Goal: Task Accomplishment & Management: Use online tool/utility

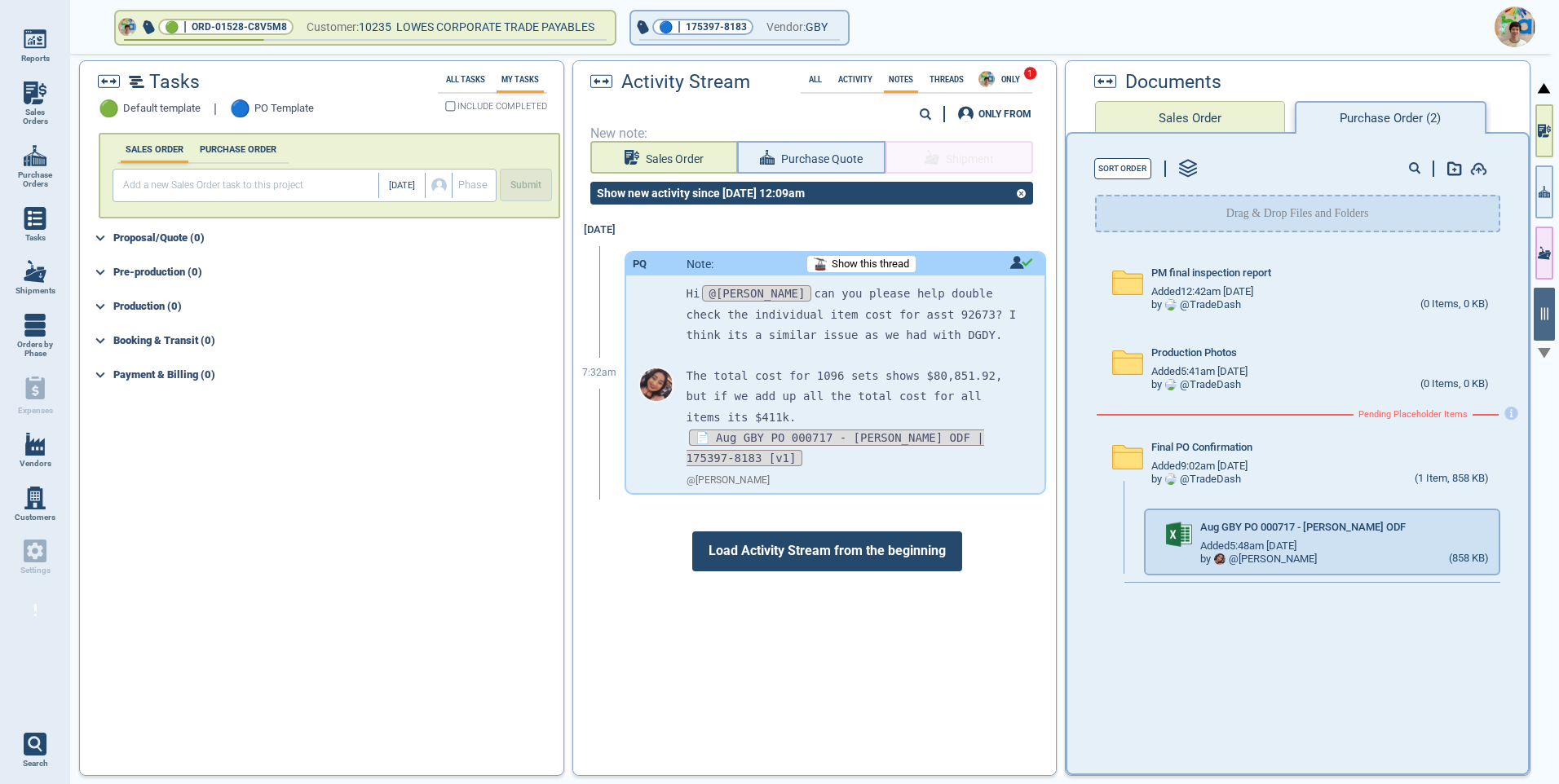
scroll to position [1, 0]
click at [873, 259] on span "Show this thread" at bounding box center [870, 264] width 78 height 12
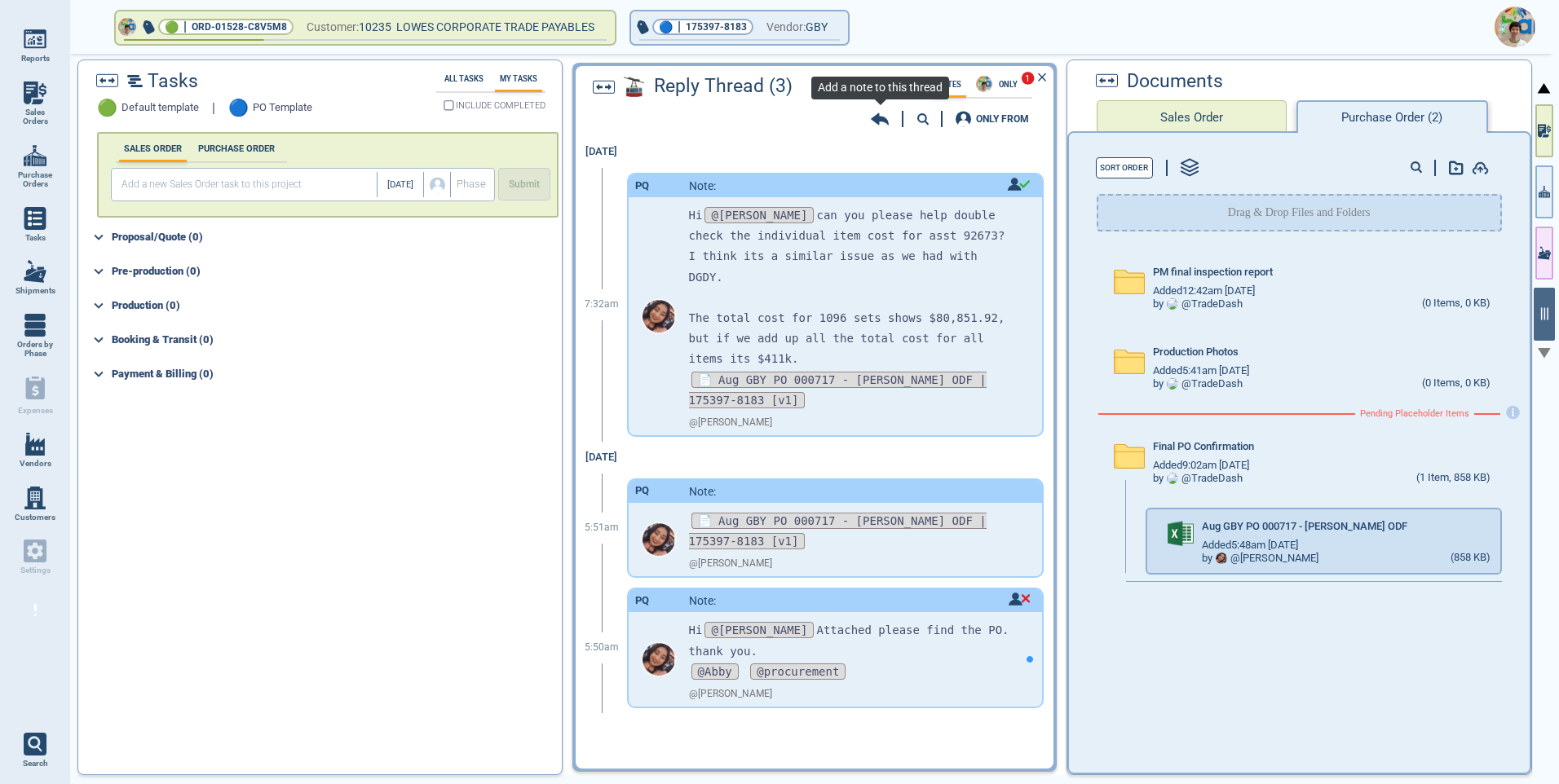
click at [880, 120] on icon at bounding box center [880, 119] width 18 height 12
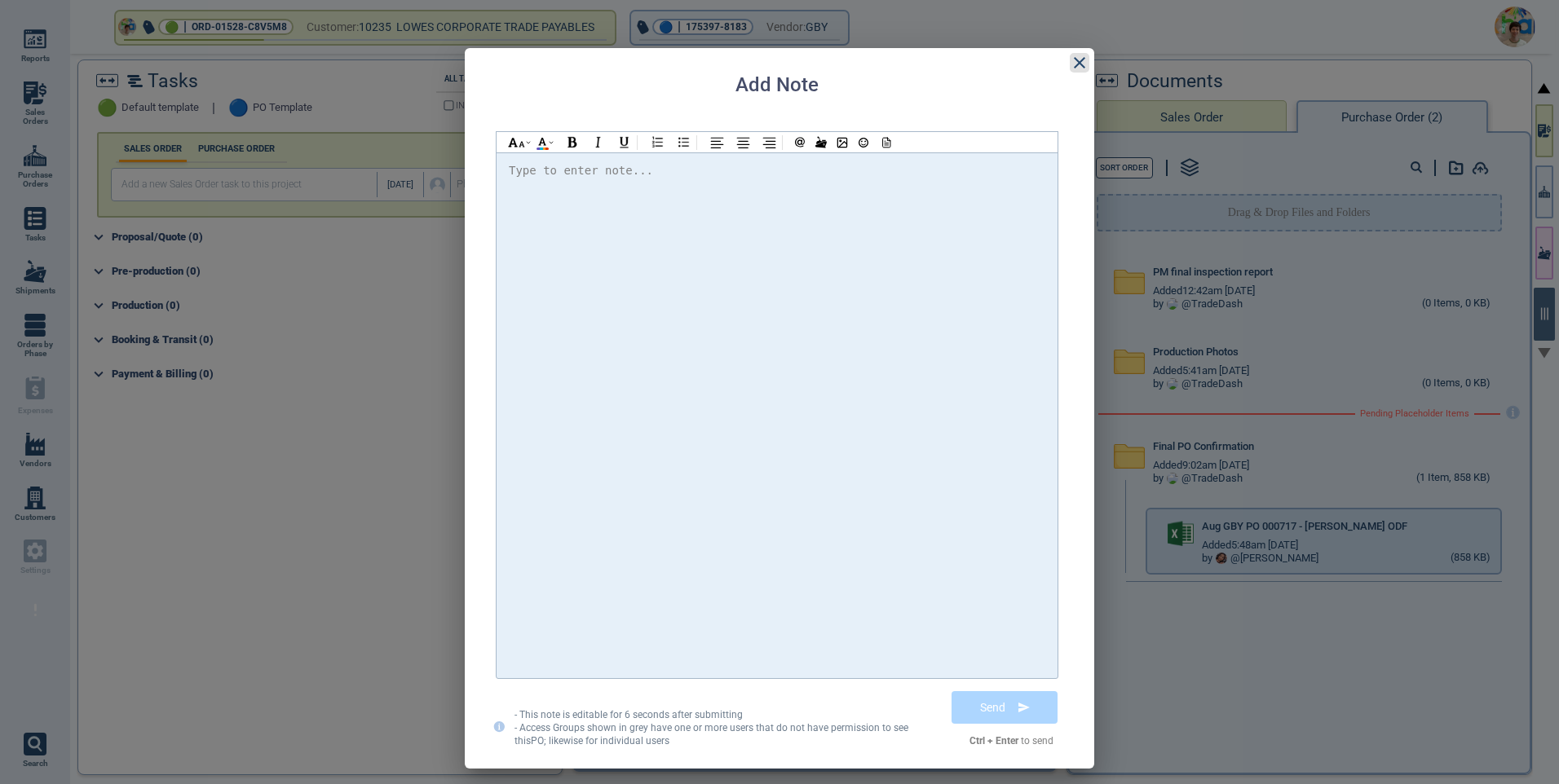
click at [1079, 61] on icon at bounding box center [1079, 63] width 20 height 20
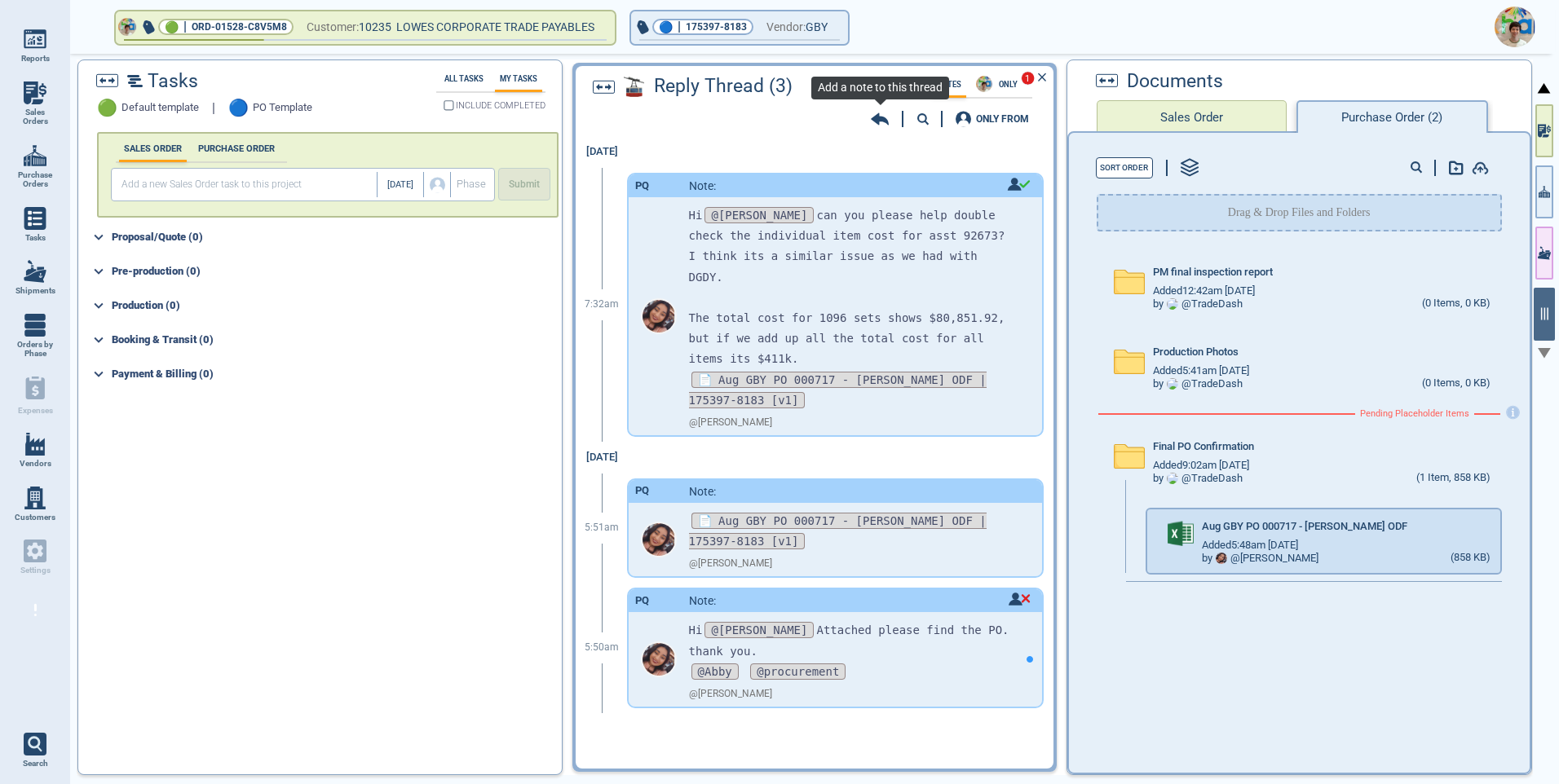
click at [888, 120] on icon at bounding box center [880, 119] width 18 height 16
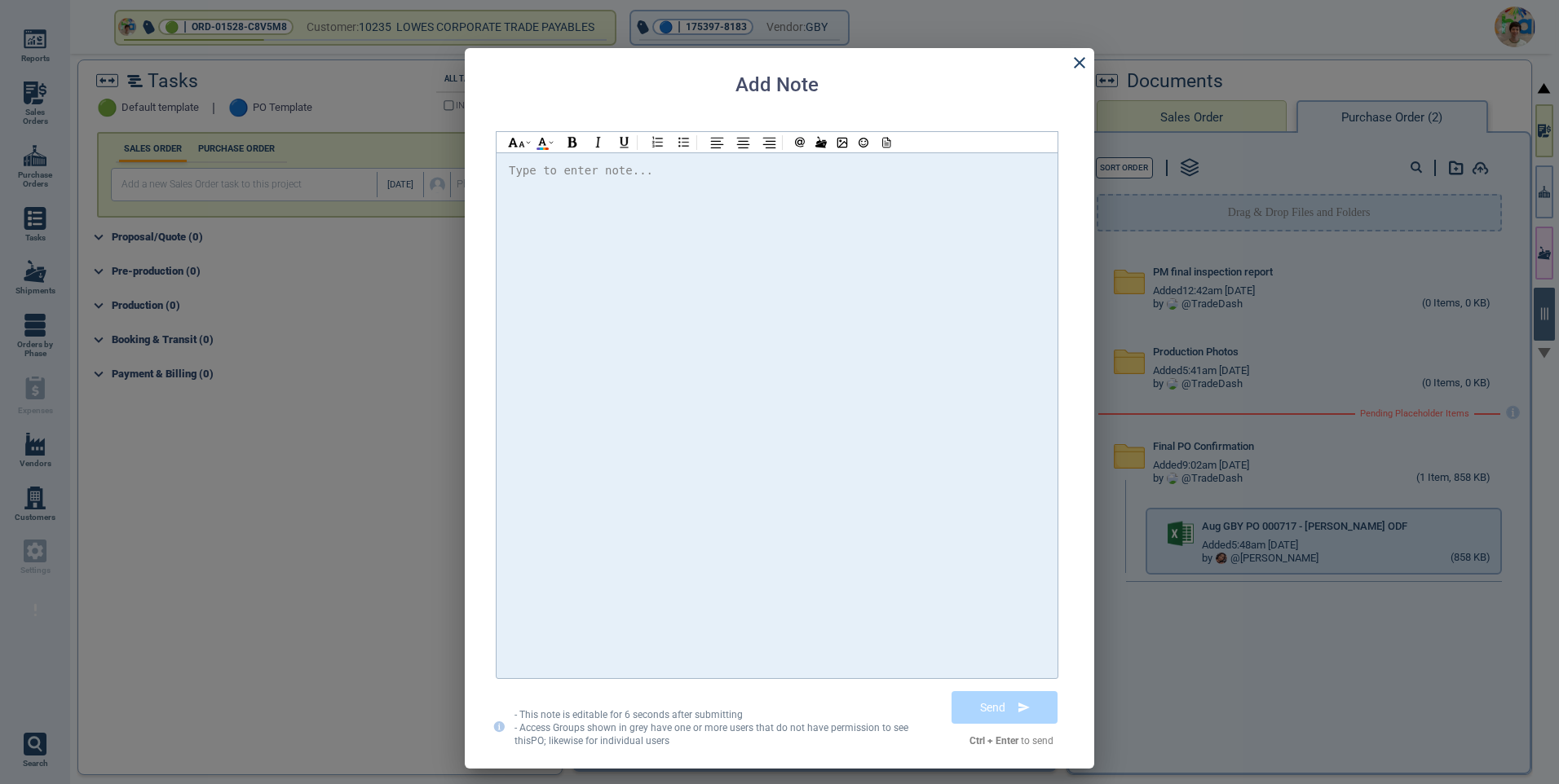
click at [554, 174] on div "Type to enter note..." at bounding box center [580, 171] width 144 height 21
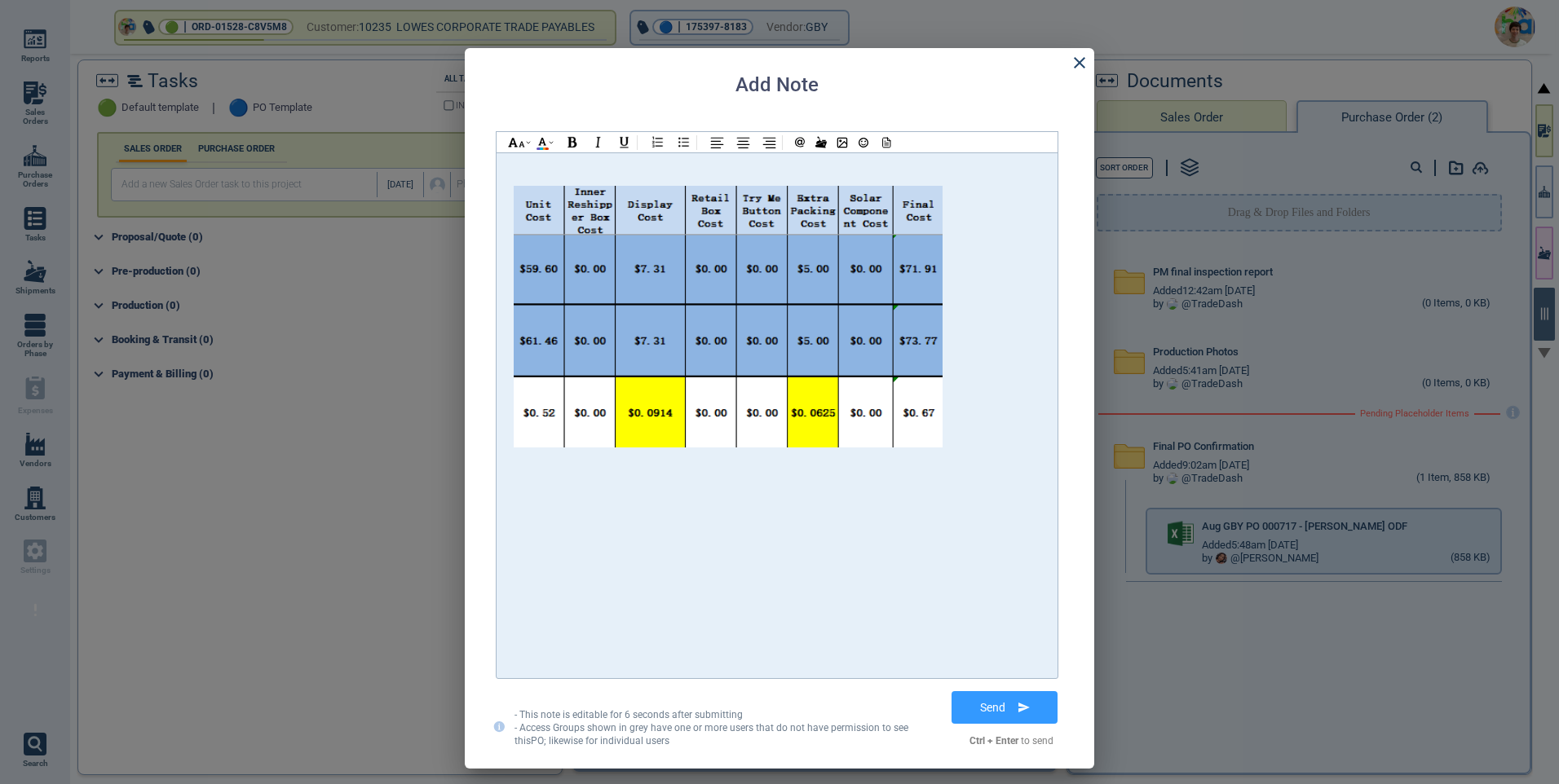
click at [522, 172] on div at bounding box center [777, 171] width 536 height 21
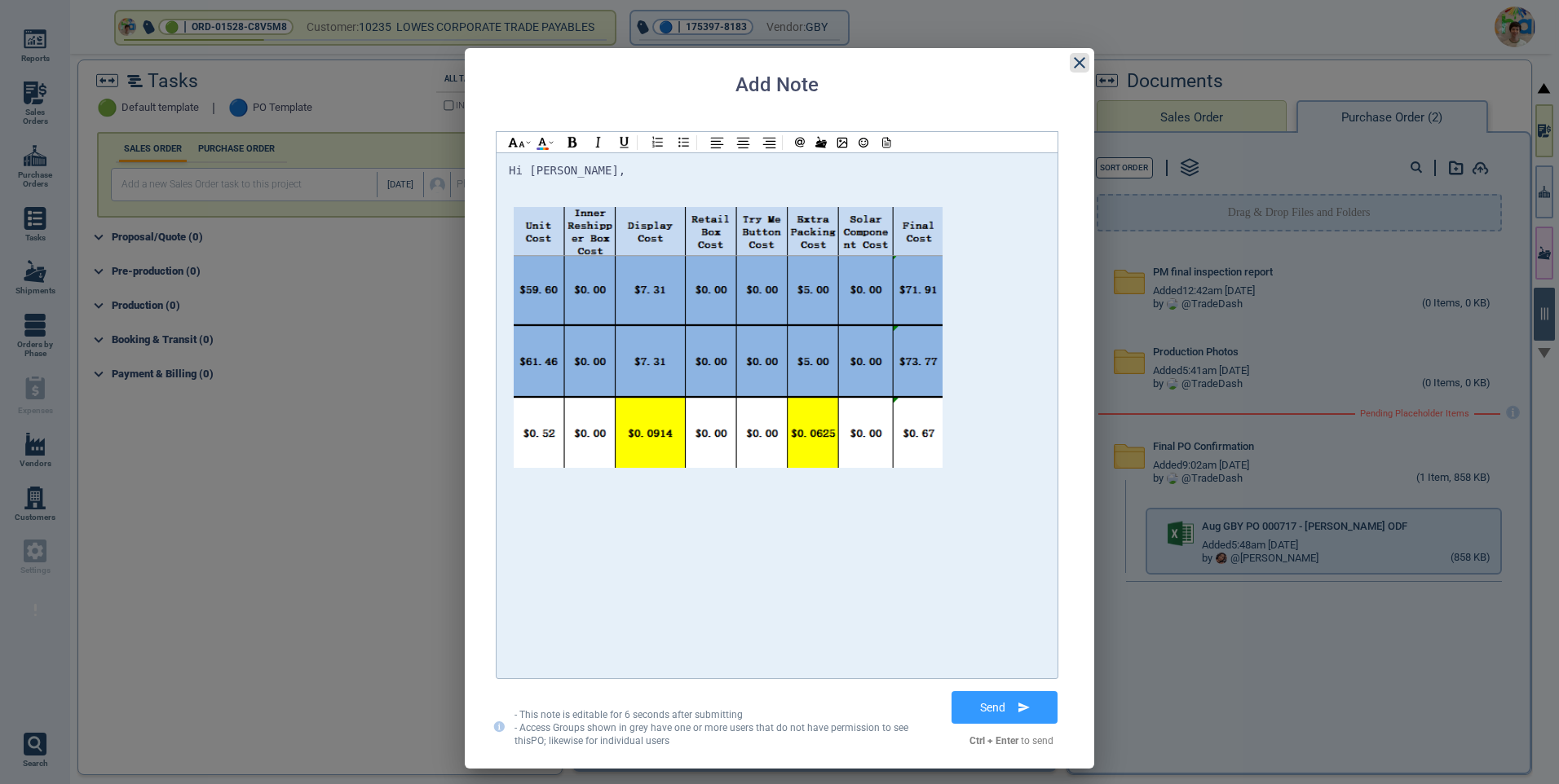
click at [1078, 63] on icon at bounding box center [1079, 63] width 20 height 20
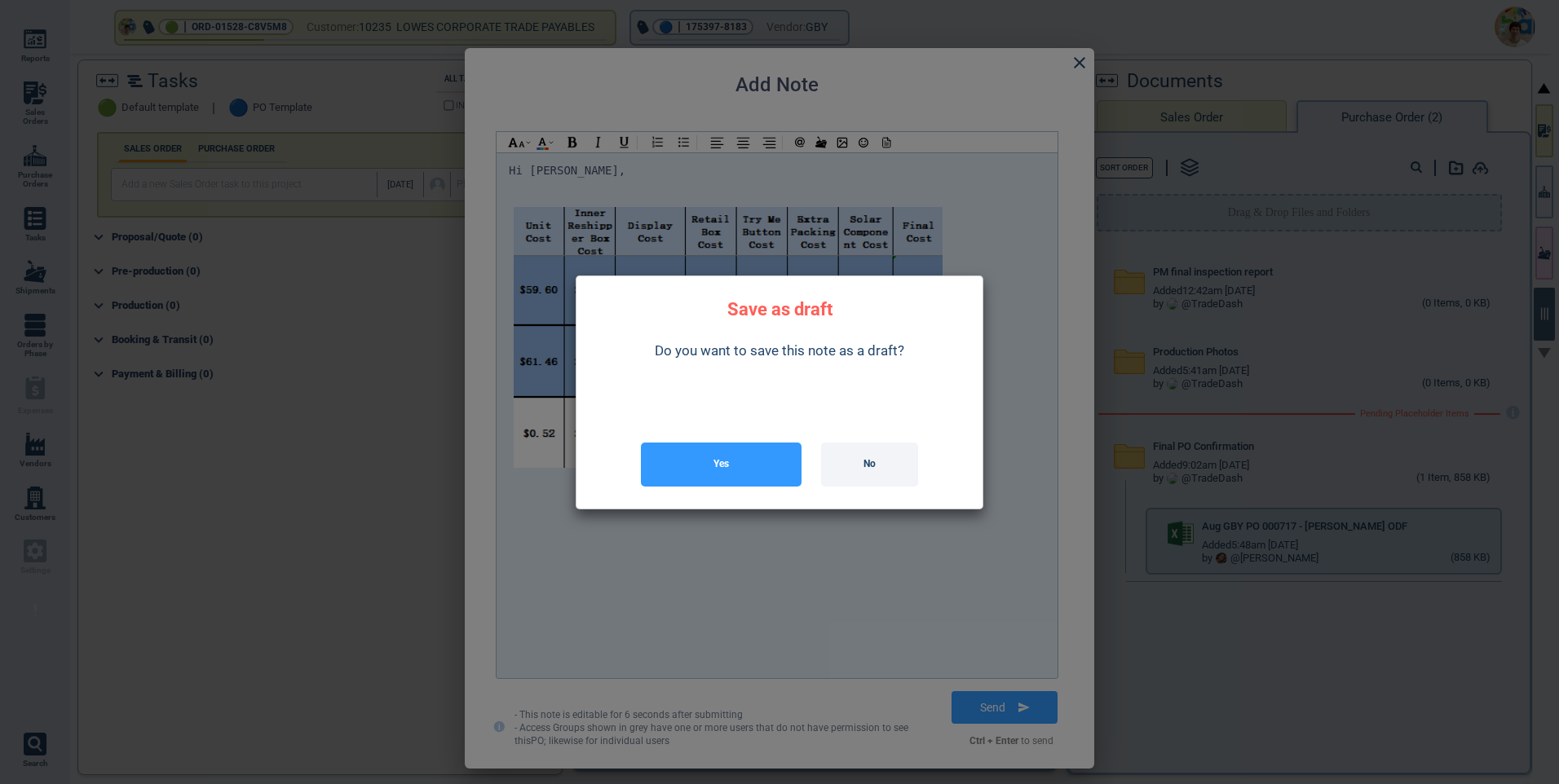
click at [749, 460] on button "Yes" at bounding box center [722, 464] width 161 height 44
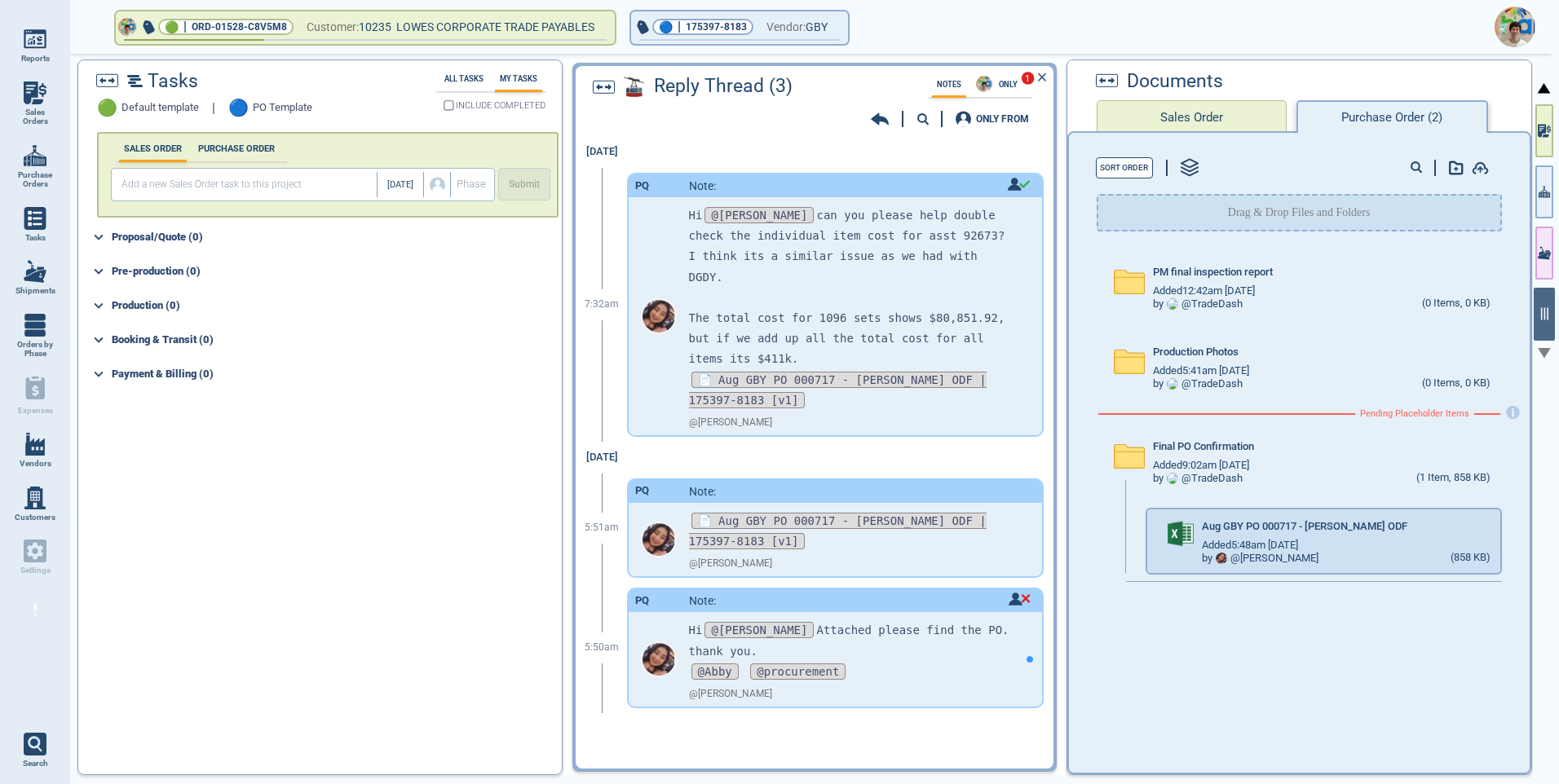
click at [883, 121] on icon at bounding box center [880, 119] width 18 height 12
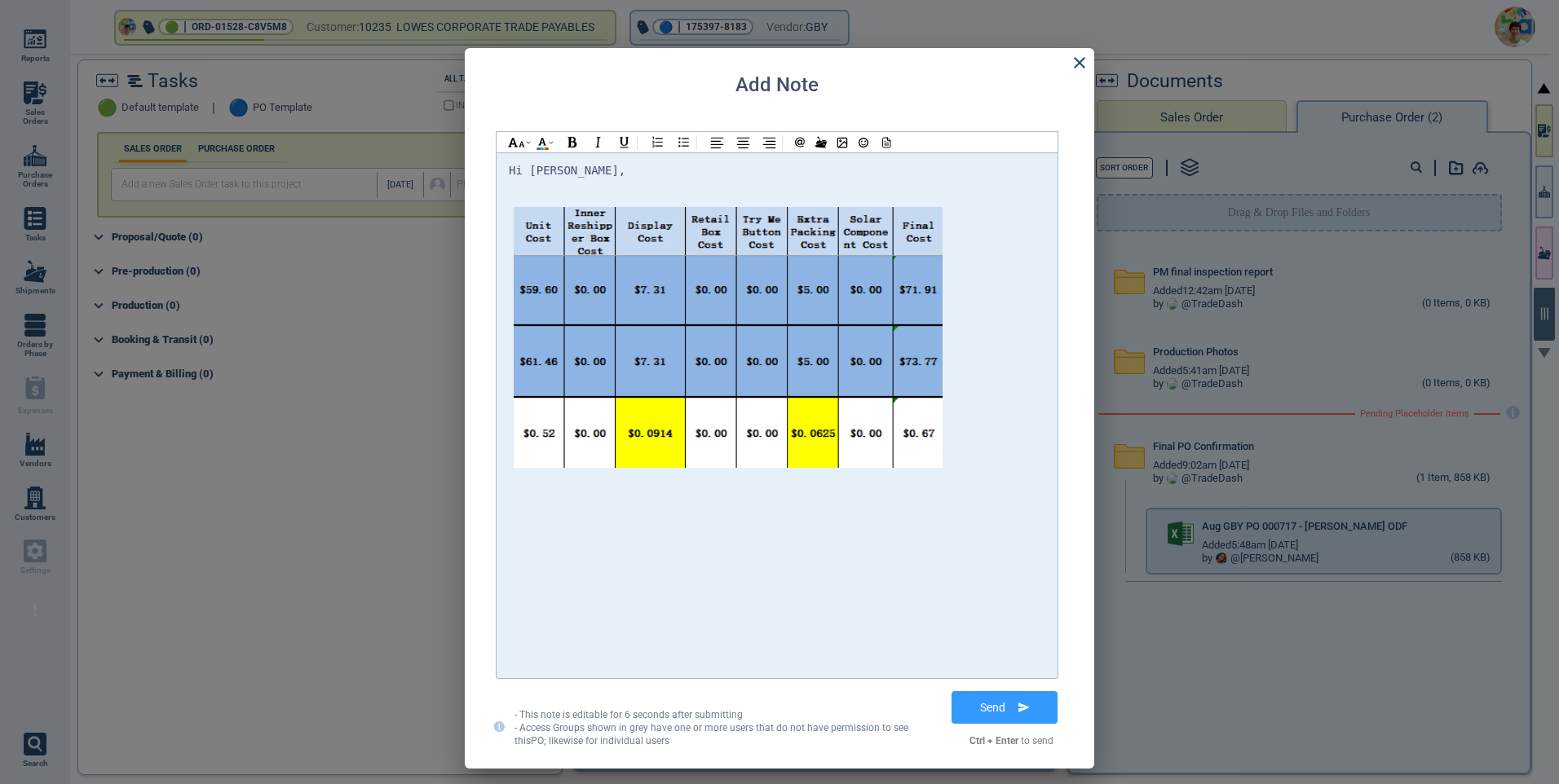
click at [520, 194] on div at bounding box center [777, 192] width 536 height 21
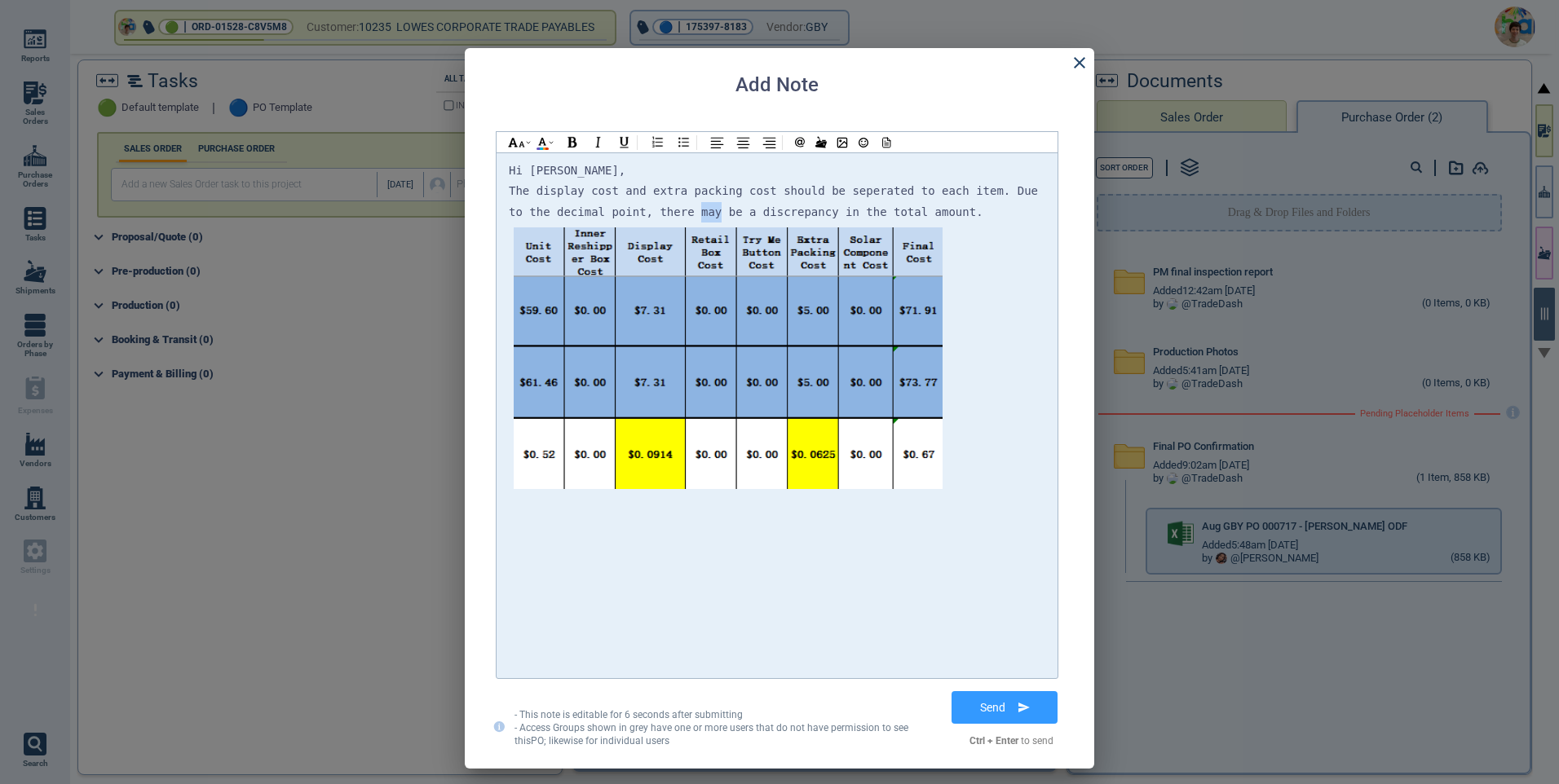
drag, startPoint x: 600, startPoint y: 212, endPoint x: 584, endPoint y: 209, distance: 16.3
click at [584, 209] on span "The display cost and extra packing cost should be seperated to each item. Due t…" at bounding box center [776, 201] width 536 height 34
drag, startPoint x: 616, startPoint y: 211, endPoint x: 577, endPoint y: 211, distance: 39.0
click at [577, 211] on span "The display cost and extra packing cost should be seperated to each item. Due t…" at bounding box center [776, 201] width 536 height 34
drag, startPoint x: 599, startPoint y: 214, endPoint x: 579, endPoint y: 212, distance: 20.1
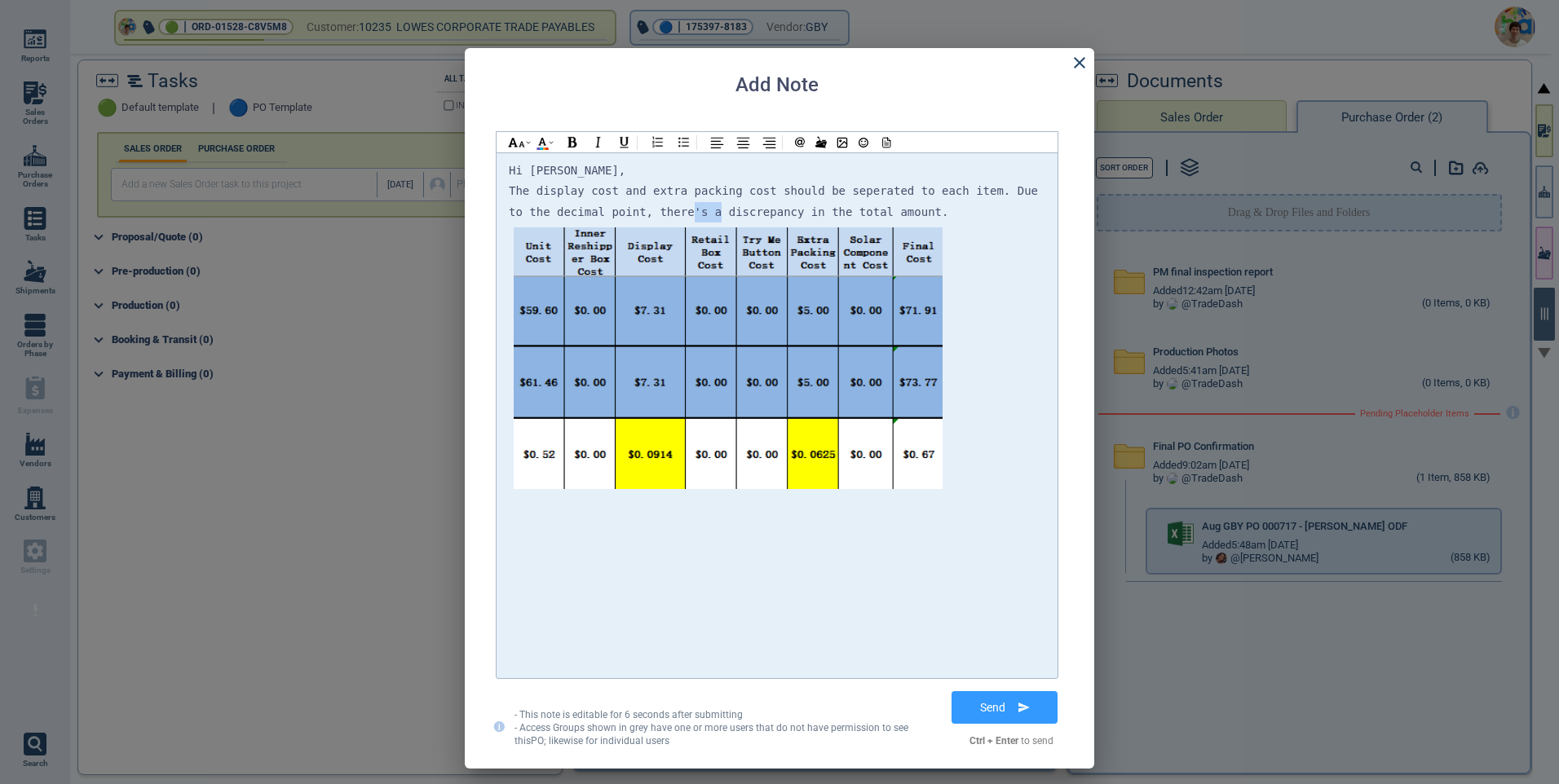
click at [579, 212] on span "The display cost and extra packing cost should be seperated to each item. Due t…" at bounding box center [776, 201] width 536 height 34
click at [1003, 706] on button "Send" at bounding box center [1005, 707] width 118 height 41
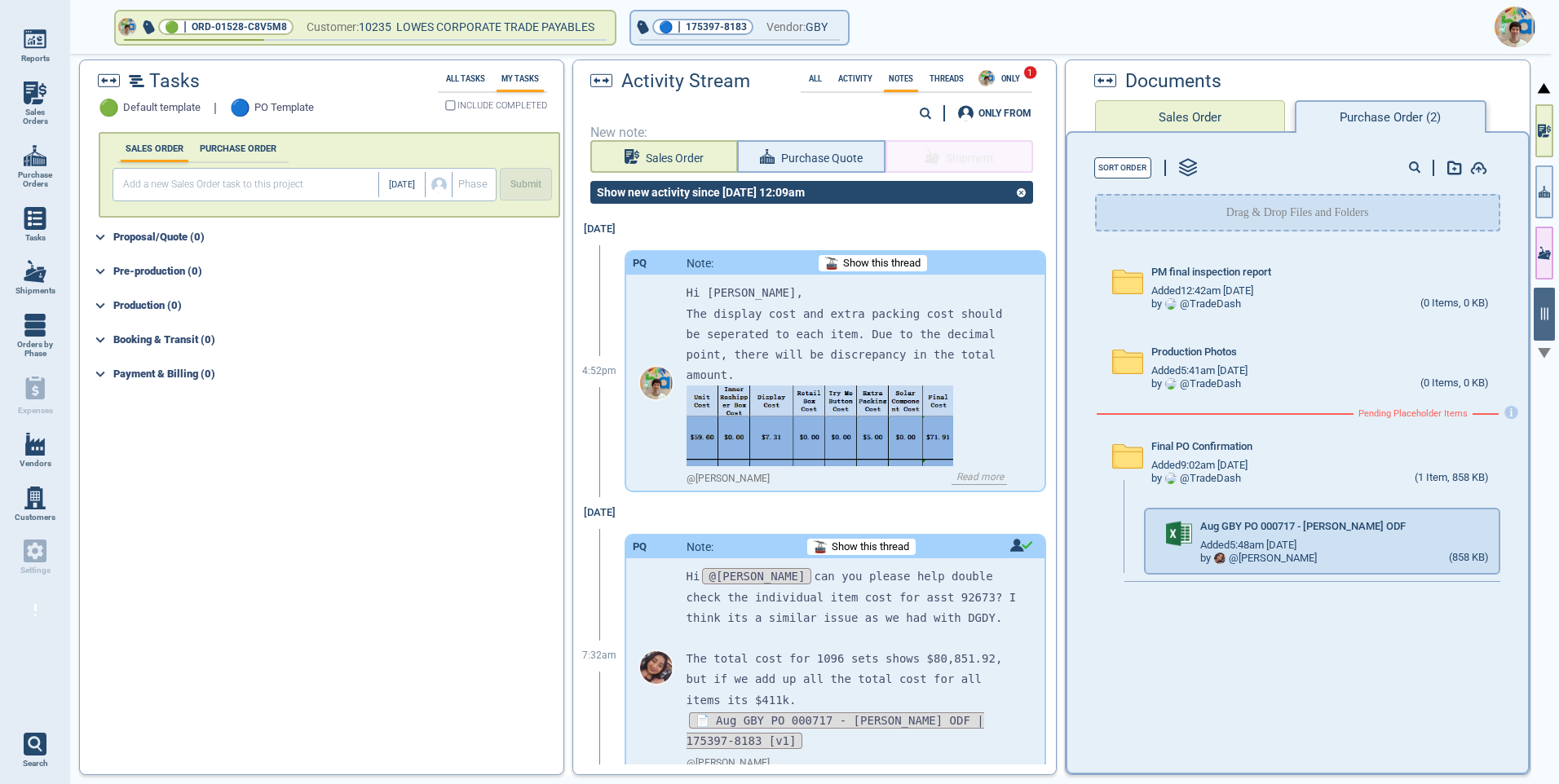
click at [1523, 33] on img at bounding box center [1515, 27] width 41 height 41
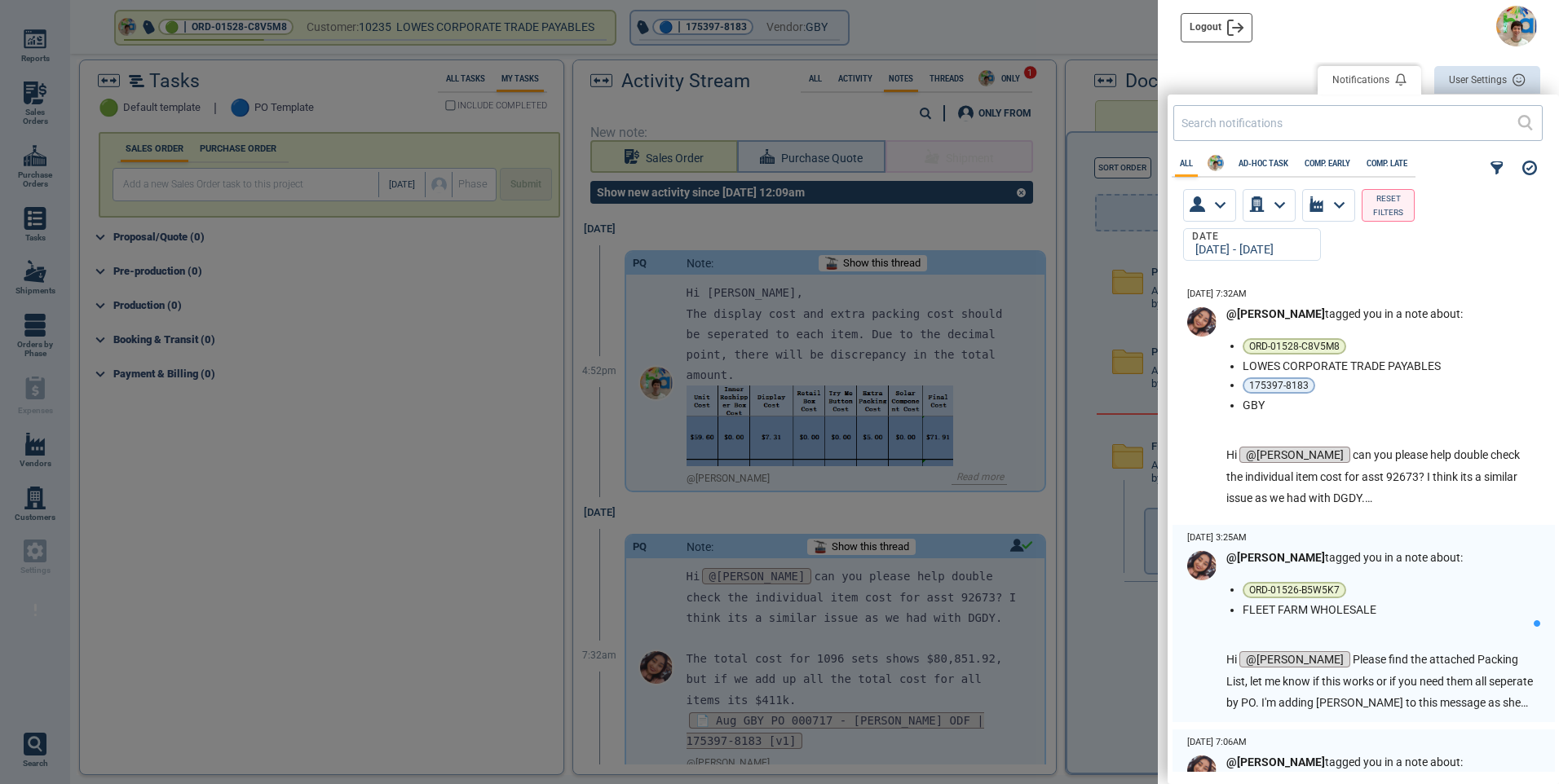
scroll to position [486, 382]
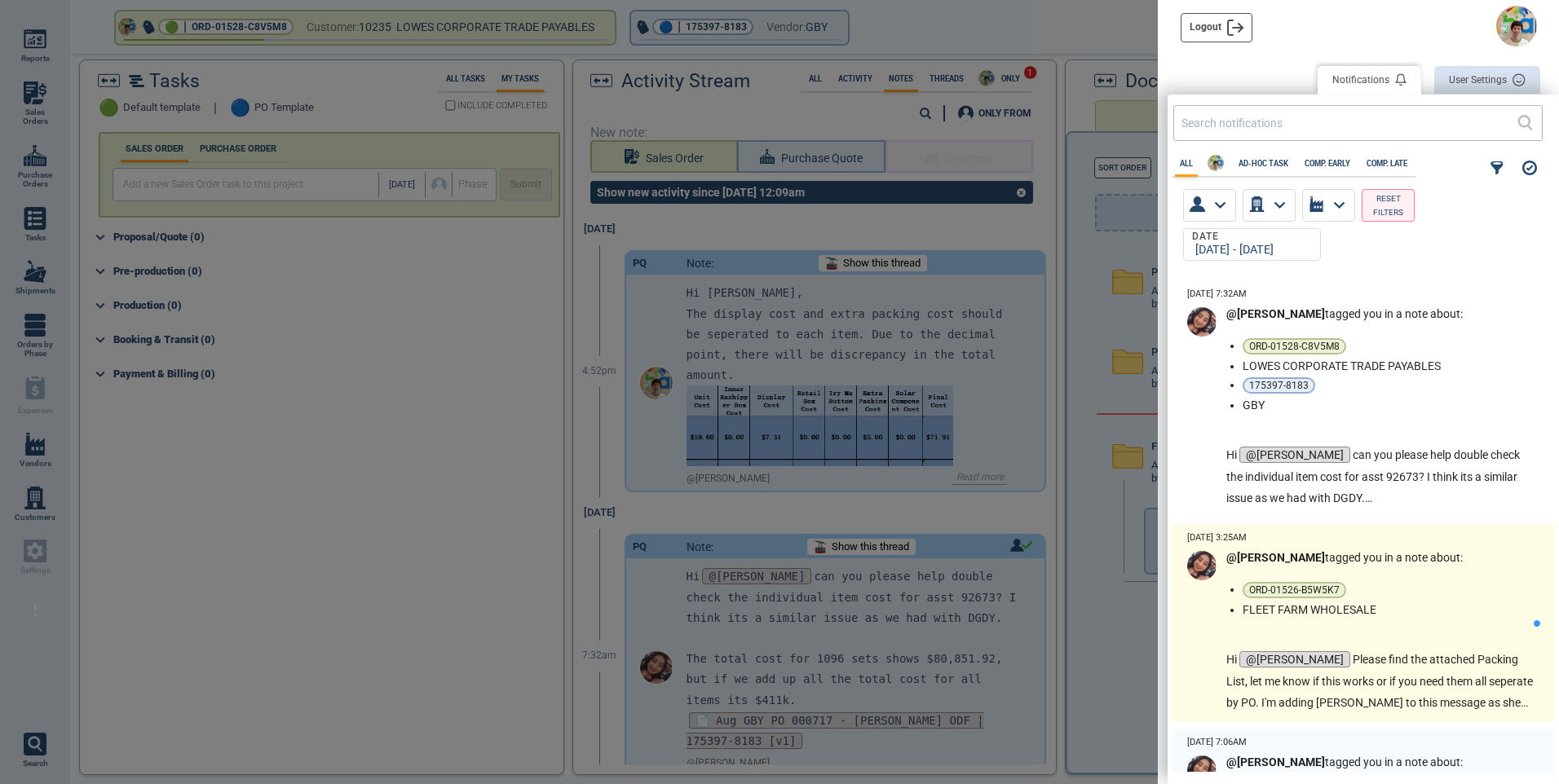
click at [1437, 634] on div "@[PERSON_NAME] tagged you in a note about: ORD-01526-B5W5K7 FLEET FARM WHOLESAL…" at bounding box center [1380, 633] width 308 height 163
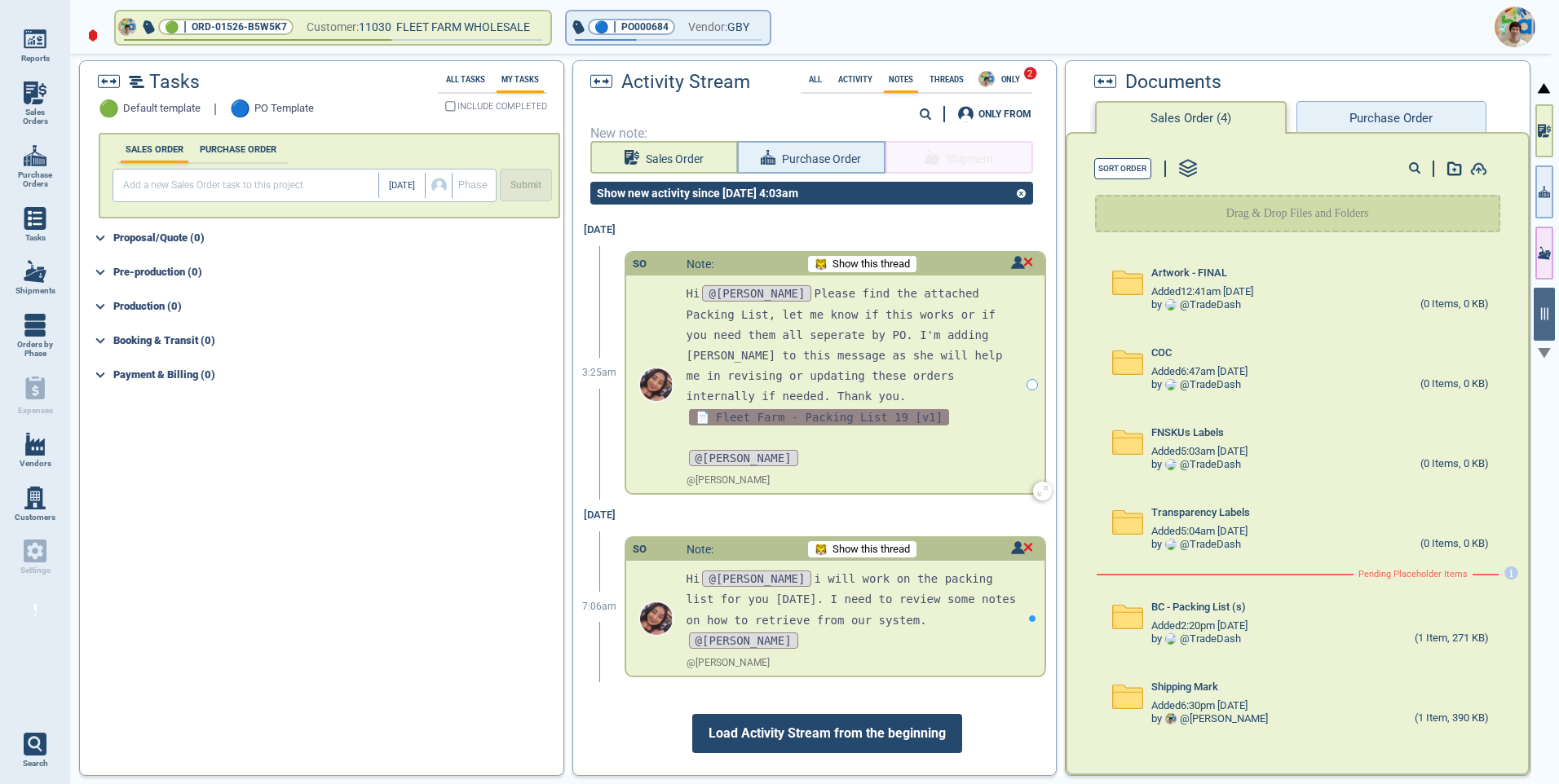
click at [824, 409] on span "📄 Fleet Farm - Packing List 19 [v1]" at bounding box center [819, 417] width 261 height 16
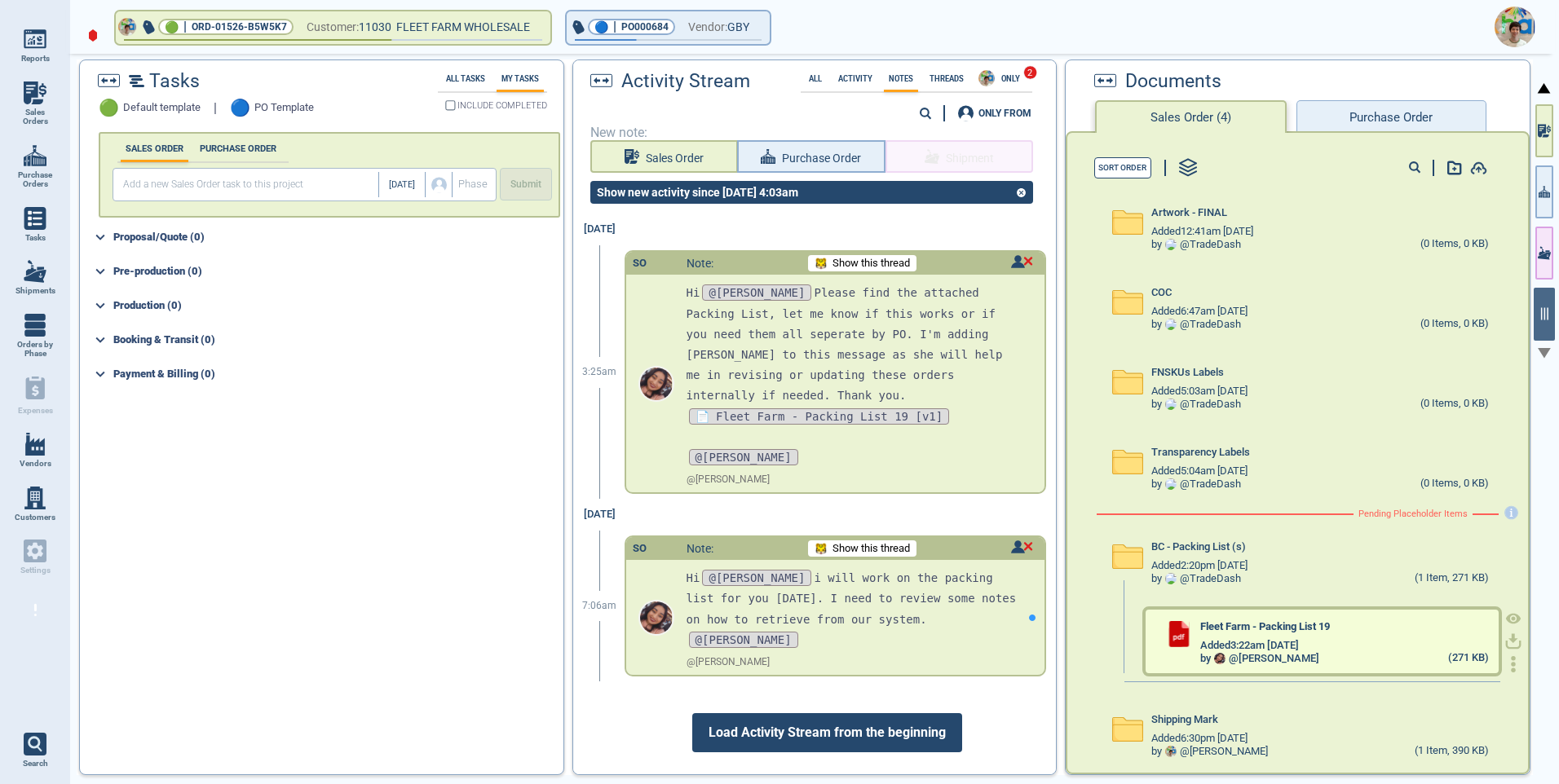
scroll to position [67, 0]
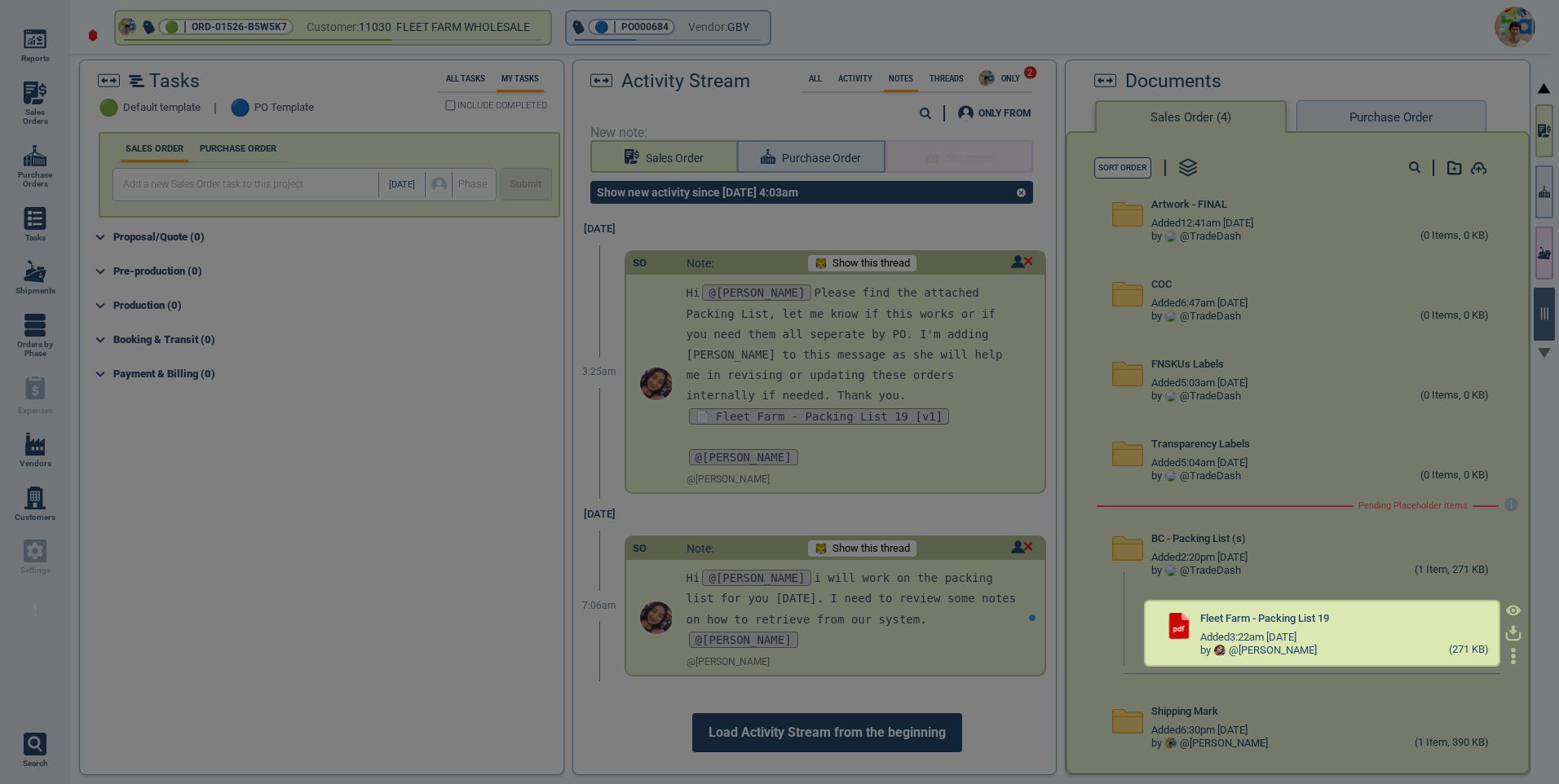
click at [1509, 631] on icon "button" at bounding box center [1513, 631] width 9 height 9
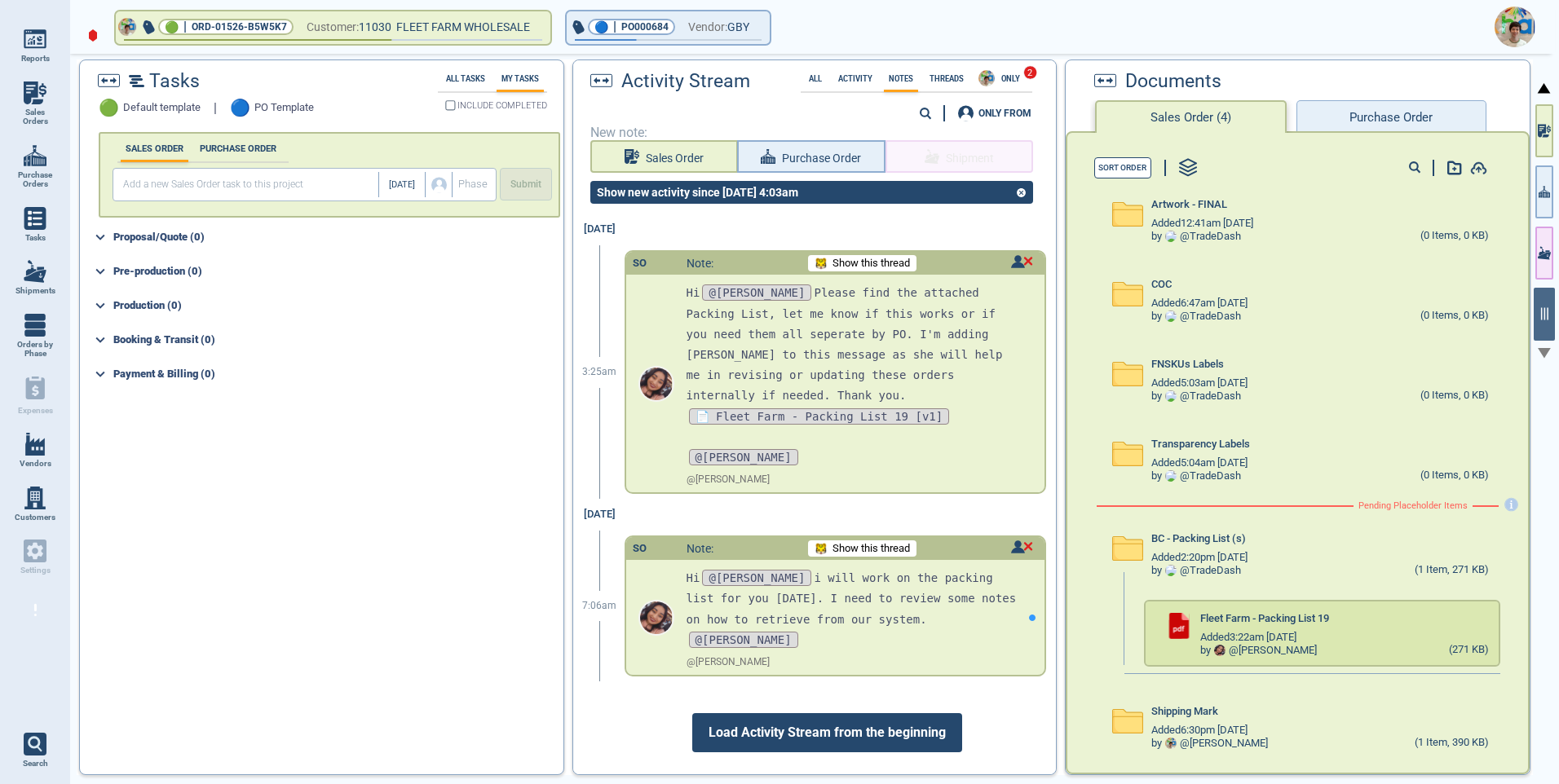
click at [879, 713] on span "Load Activity Stream from the beginning" at bounding box center [827, 733] width 270 height 39
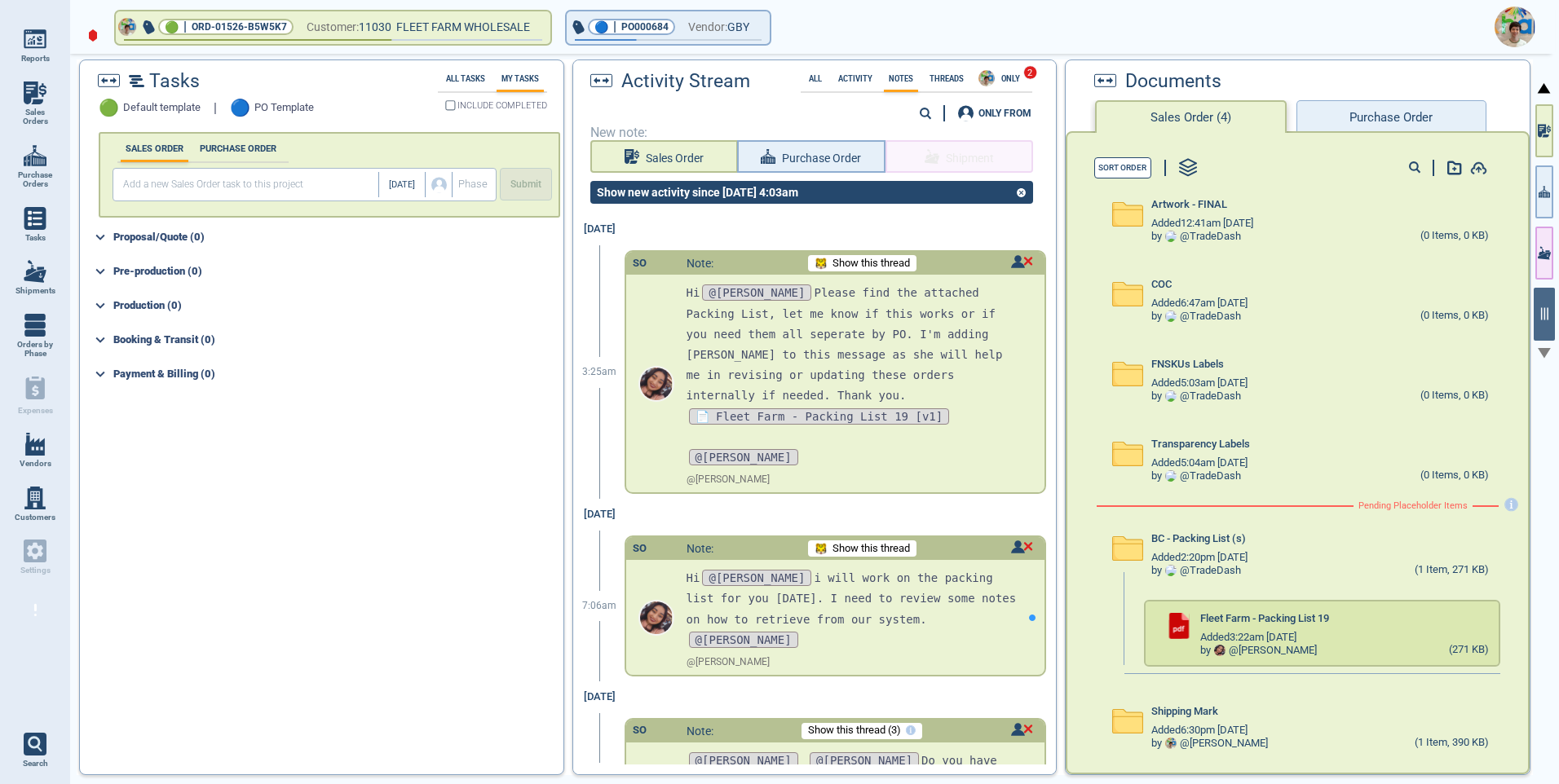
scroll to position [266, 0]
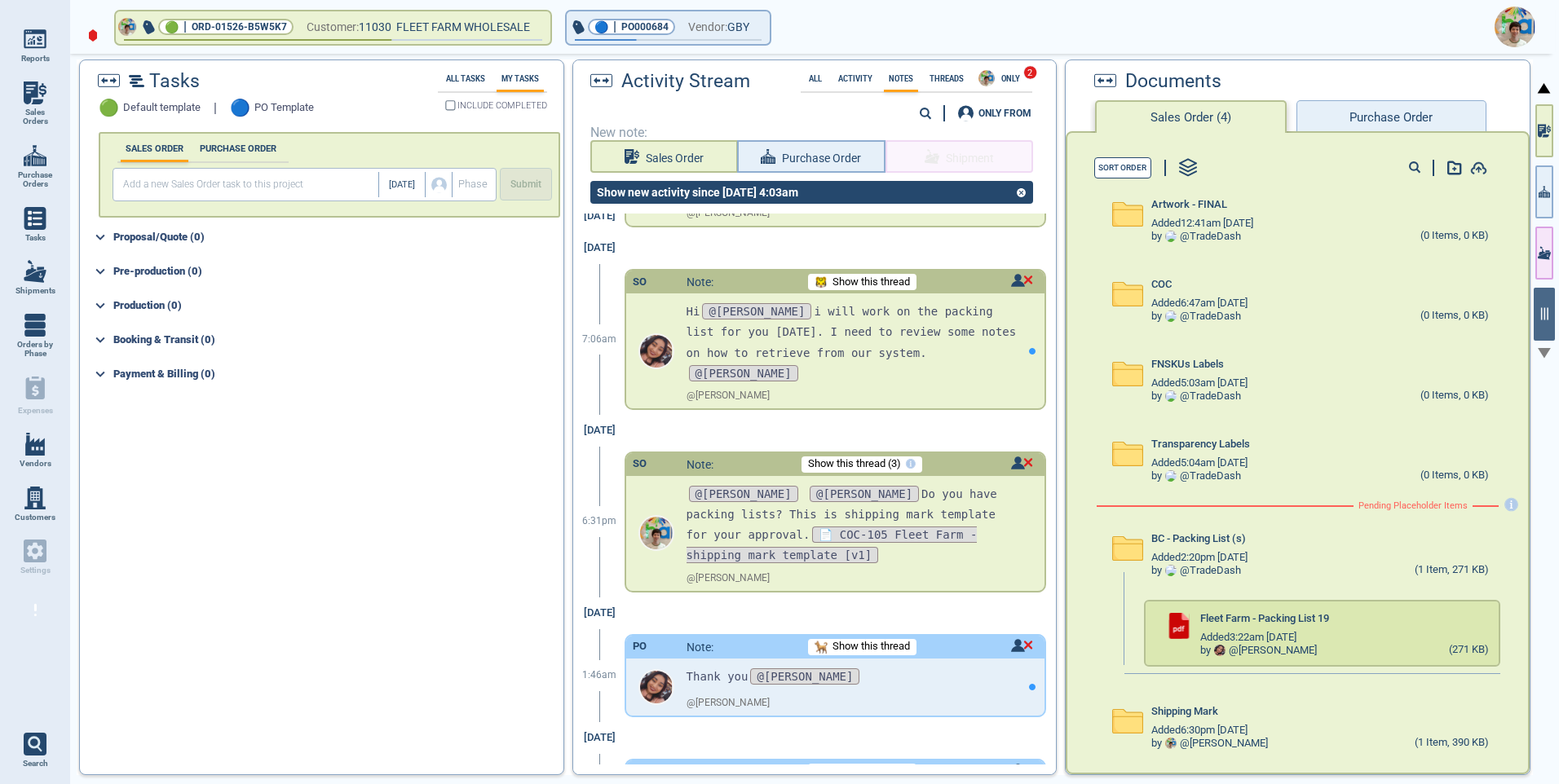
click at [1518, 22] on img at bounding box center [1515, 27] width 41 height 41
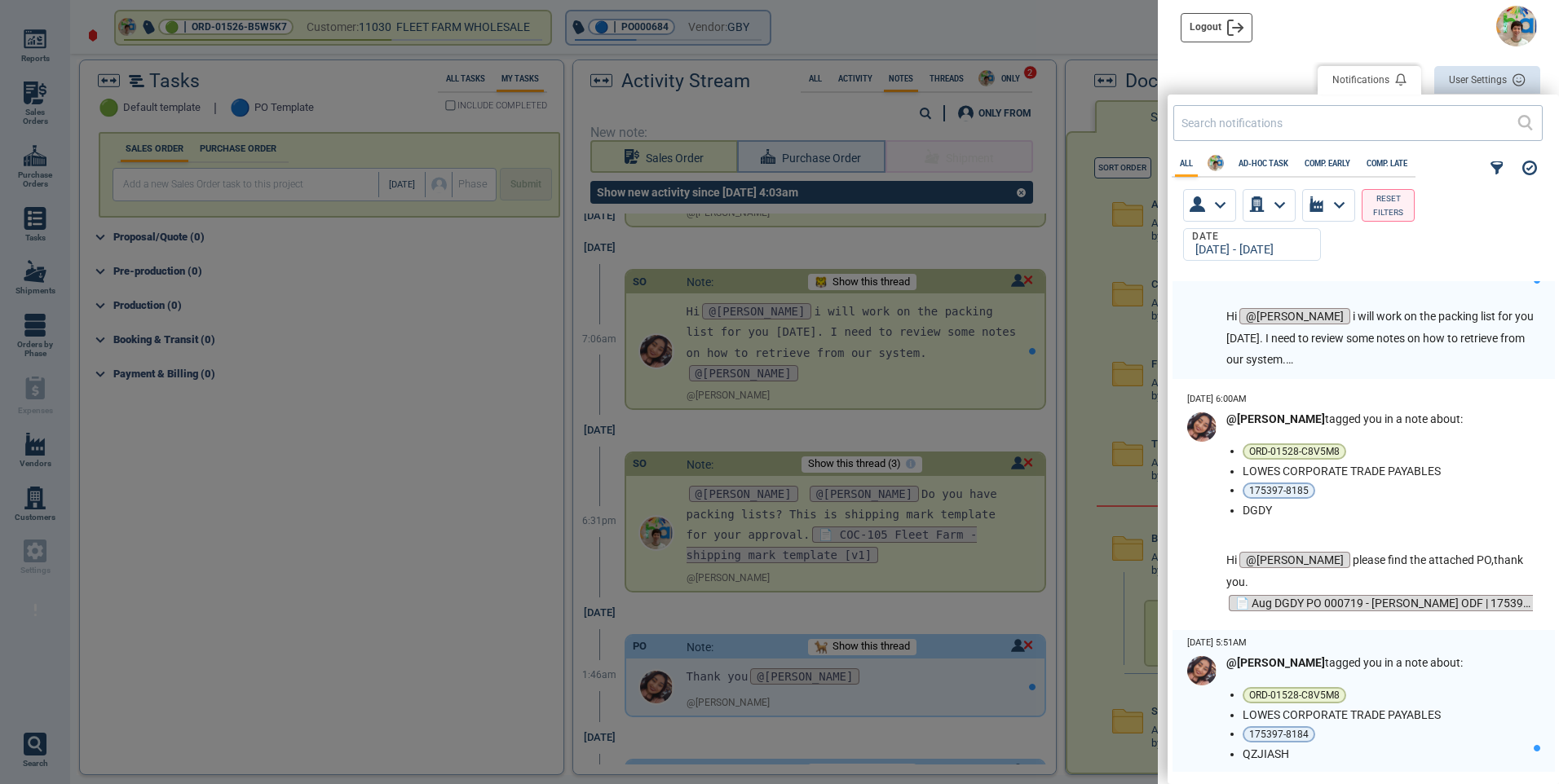
scroll to position [652, 0]
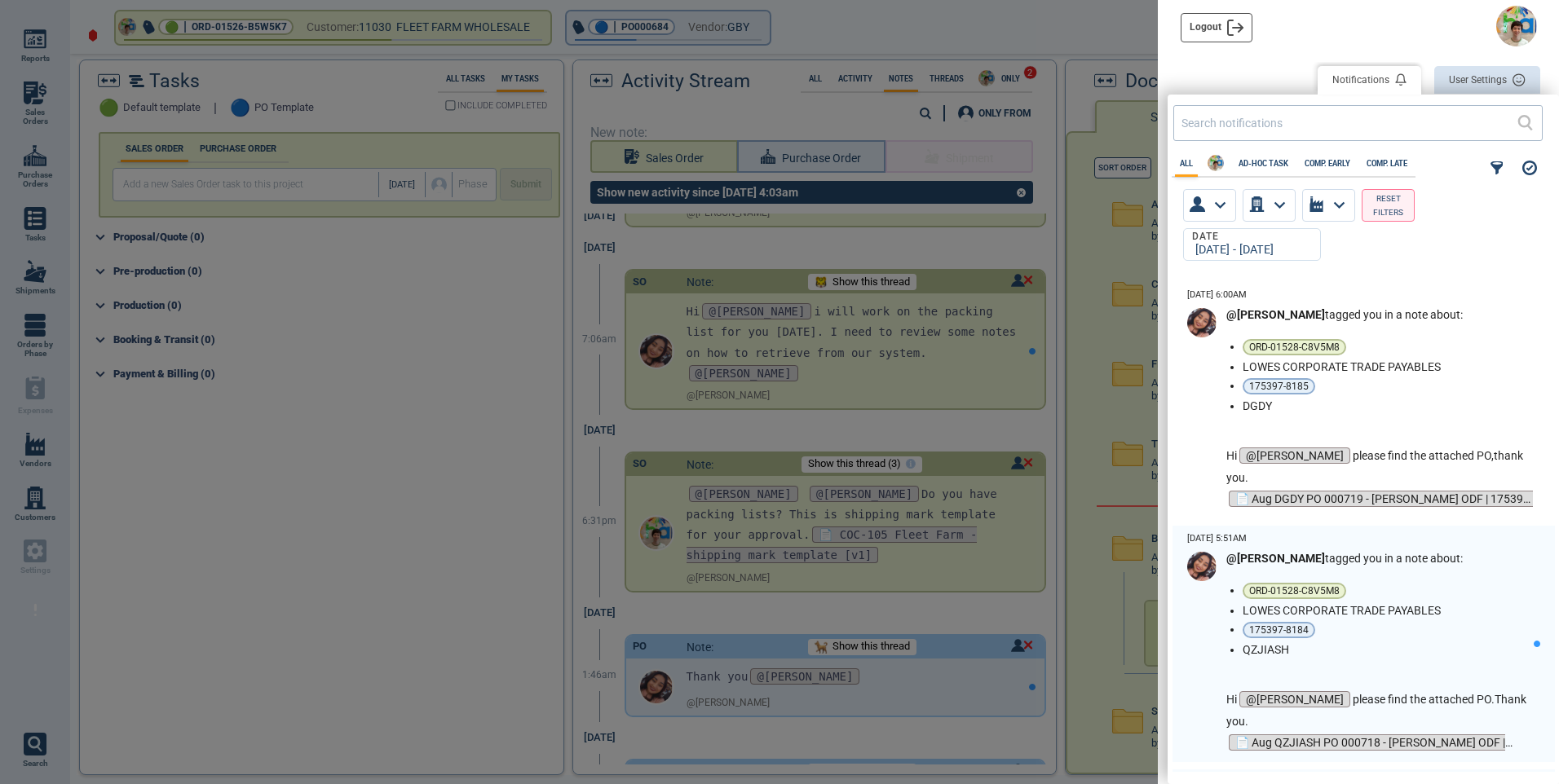
click at [1100, 36] on div at bounding box center [780, 392] width 1559 height 784
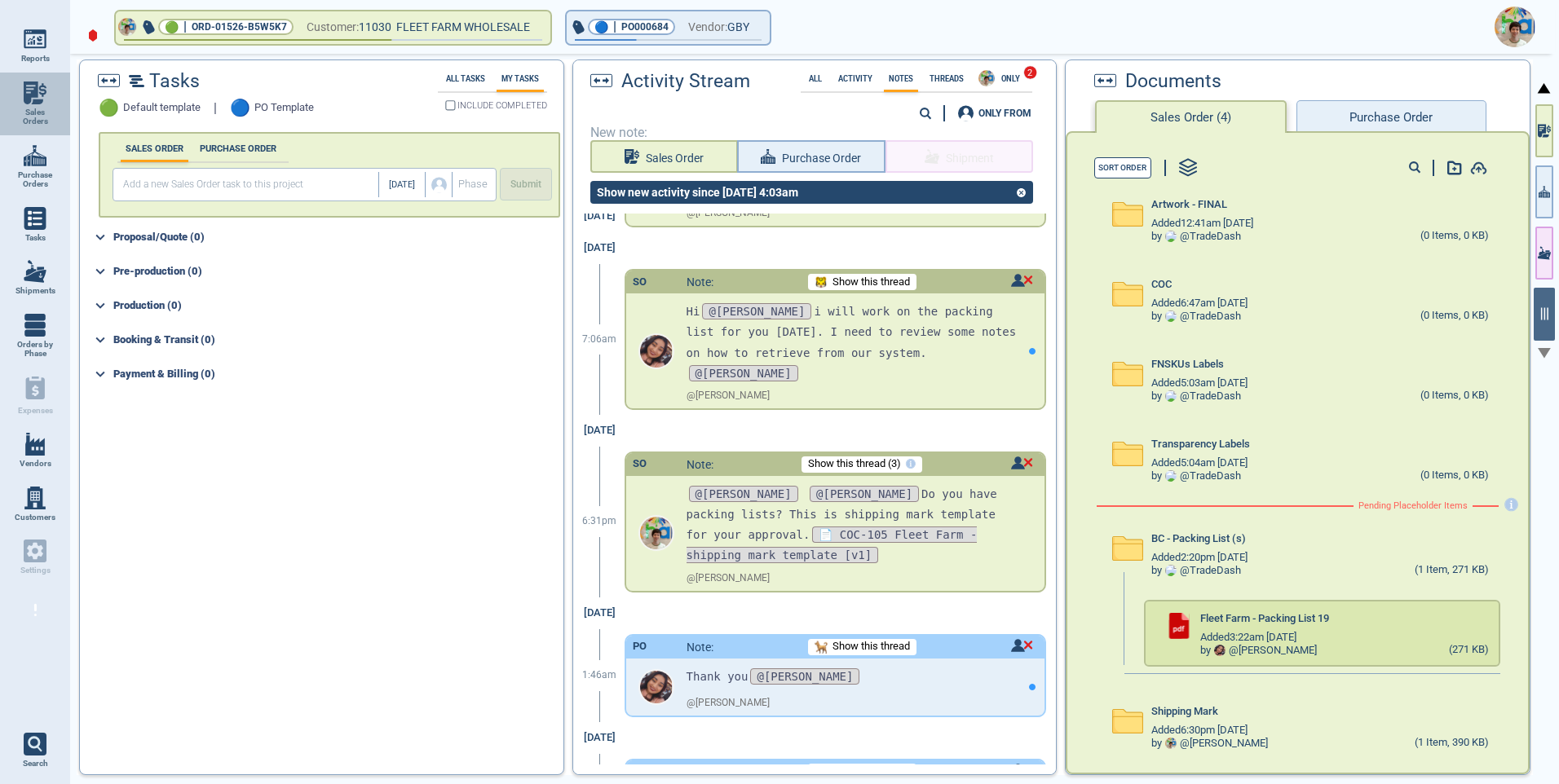
click at [34, 101] on img at bounding box center [35, 93] width 22 height 22
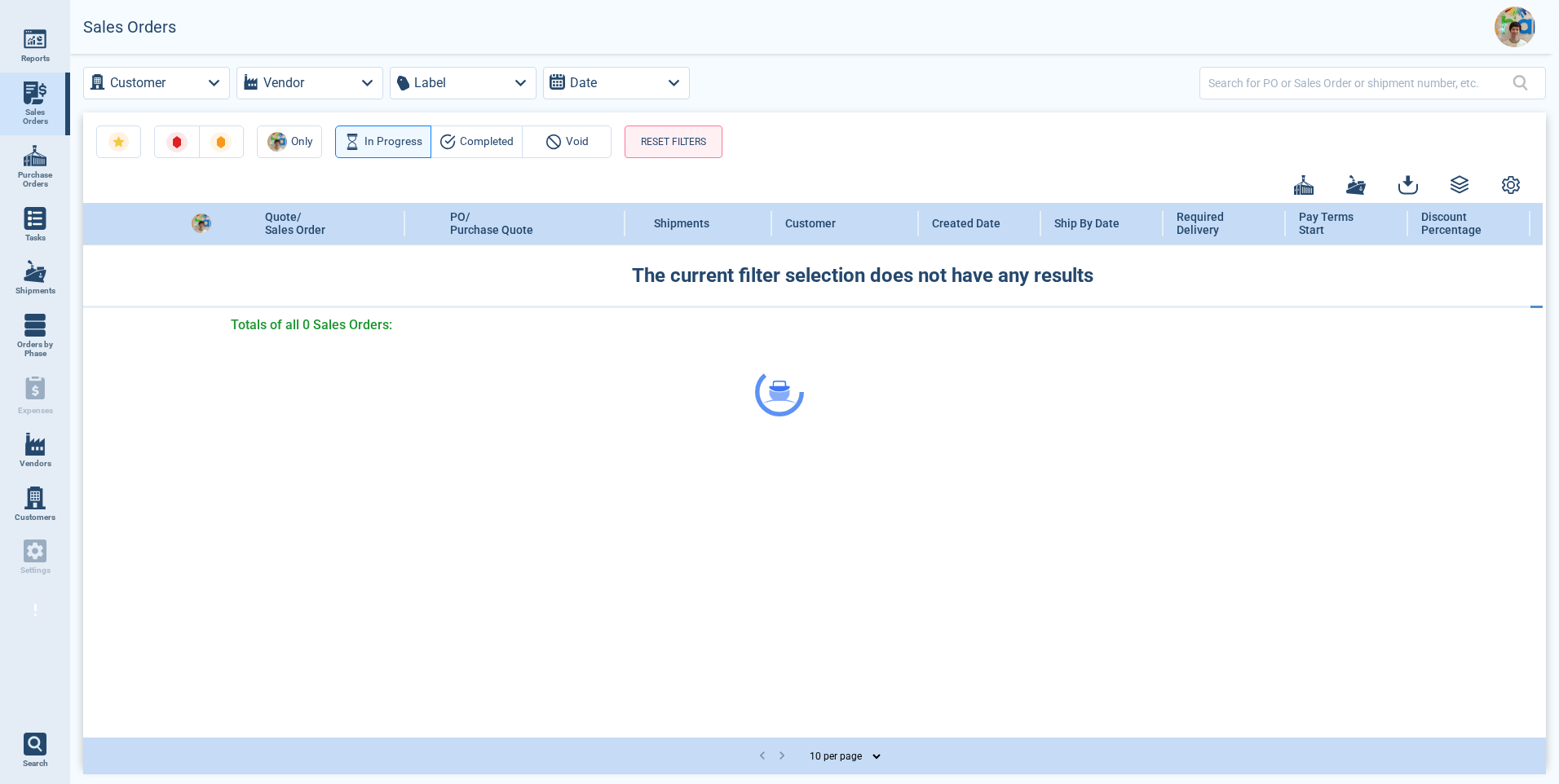
click at [1253, 86] on div at bounding box center [780, 392] width 1559 height 784
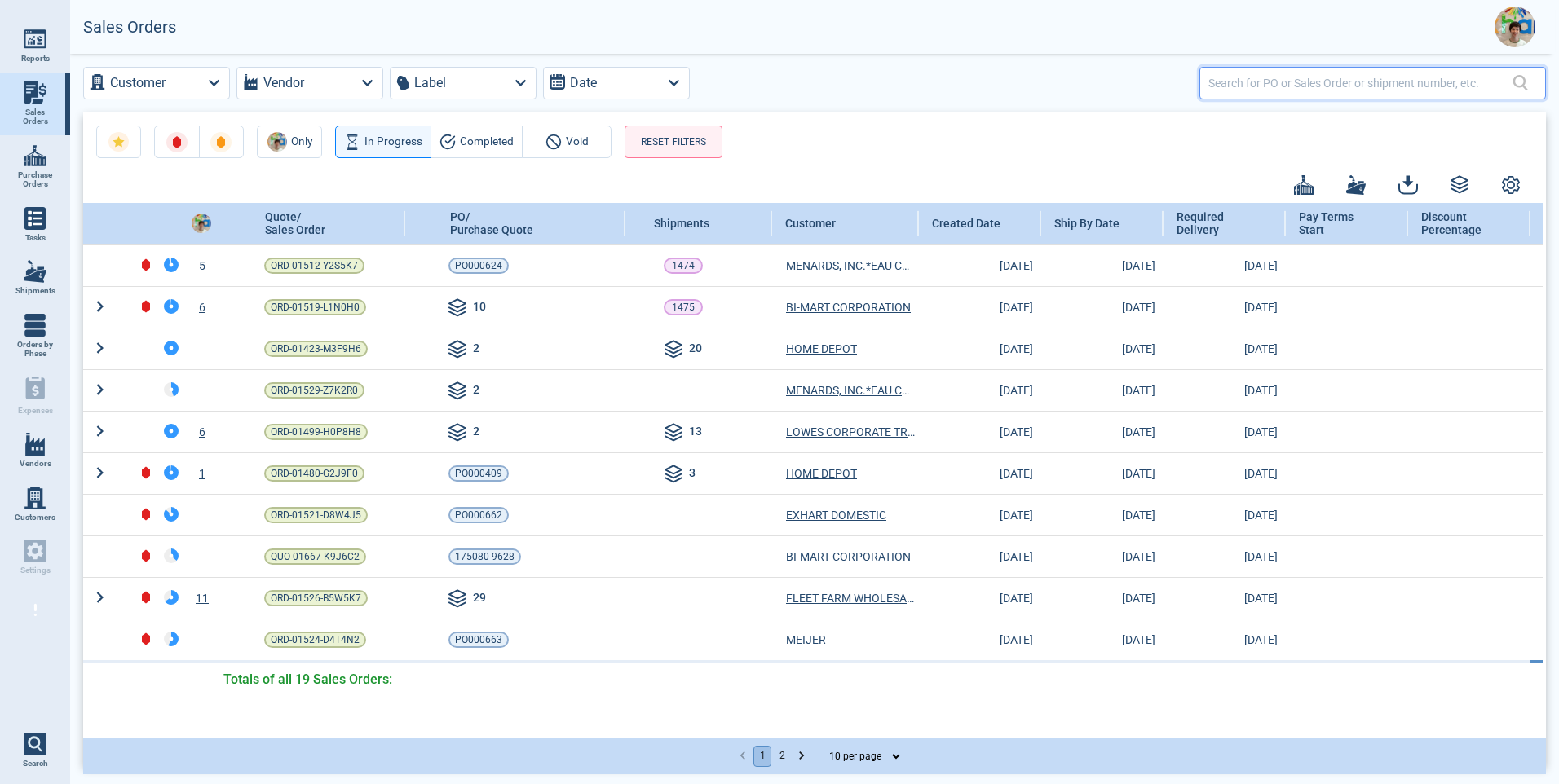
click at [1251, 86] on input "text" at bounding box center [1360, 82] width 304 height 23
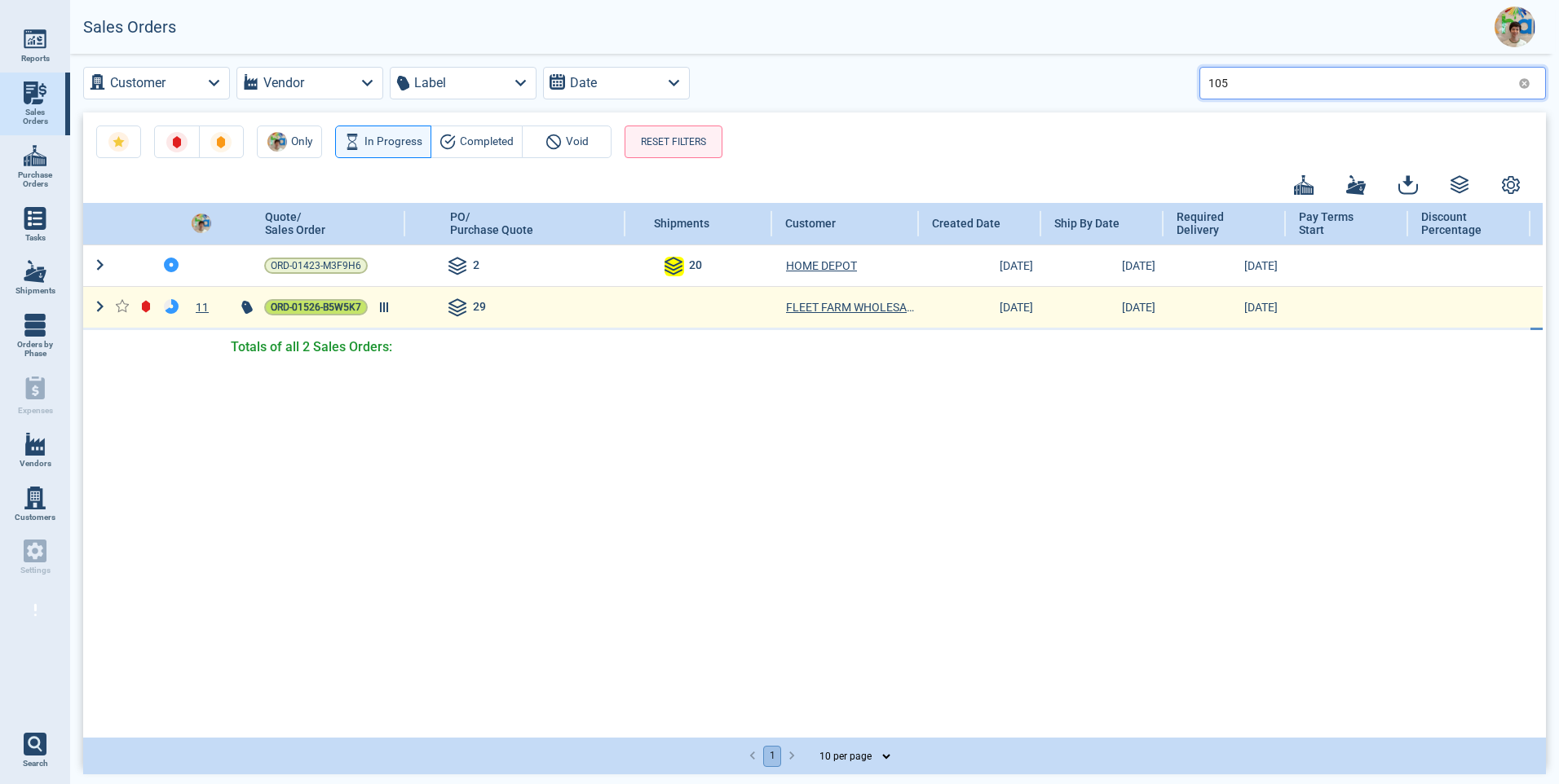
type input "105"
click at [340, 313] on span "ORD-01526-B5W5K7" at bounding box center [316, 306] width 91 height 16
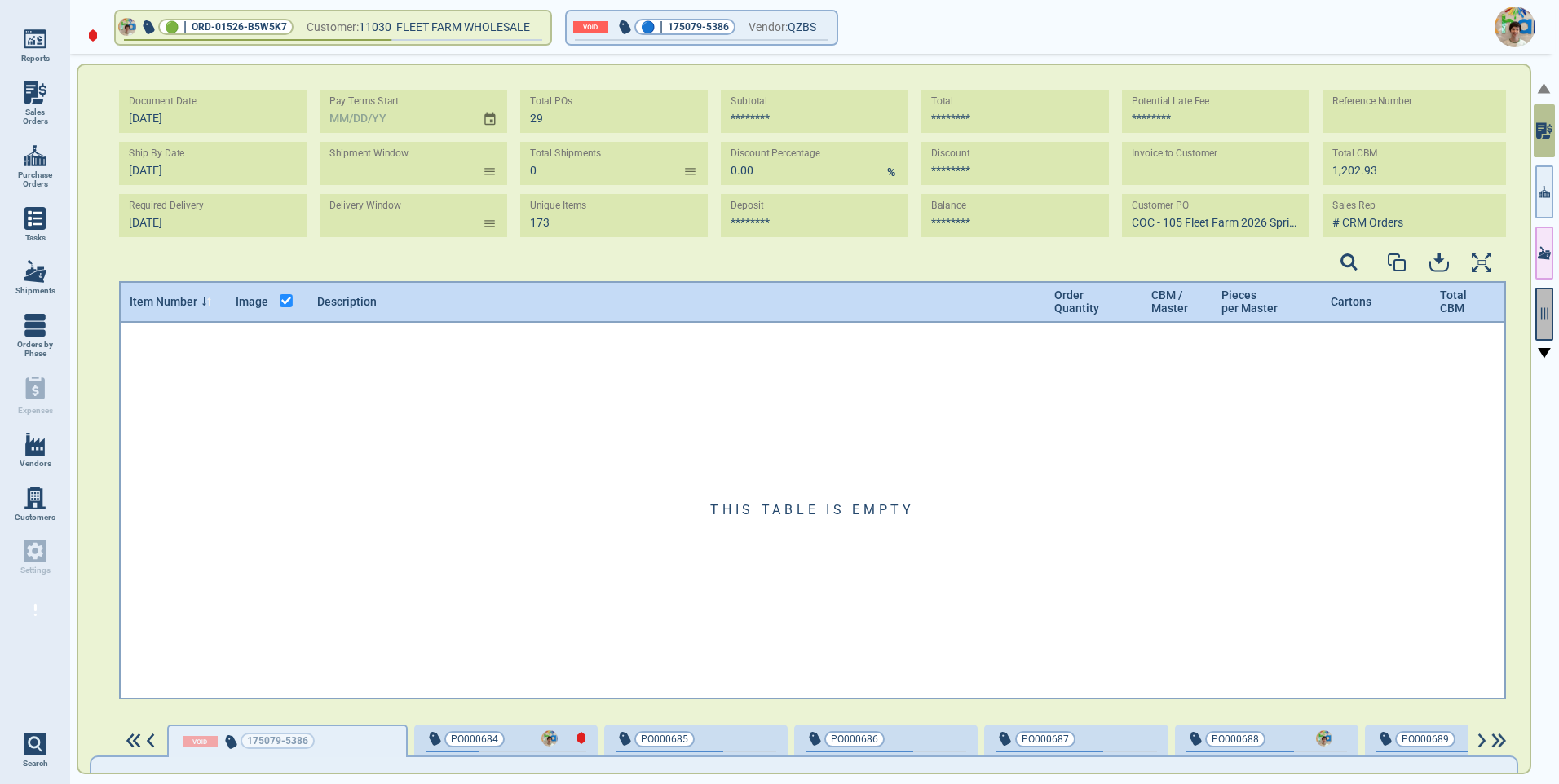
click at [1542, 313] on icon "button" at bounding box center [1544, 314] width 15 height 15
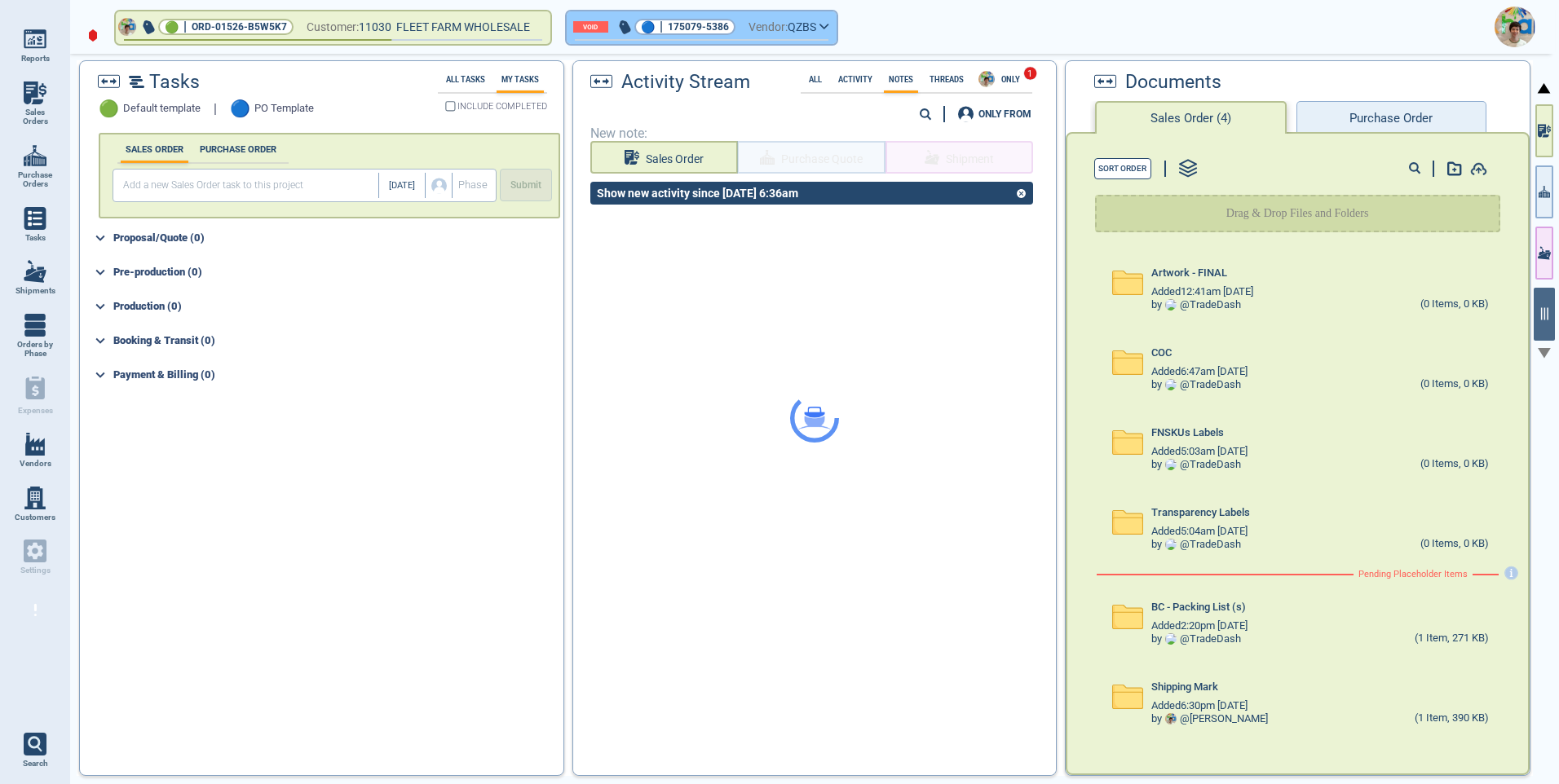
click at [829, 28] on icon "button" at bounding box center [824, 26] width 9 height 7
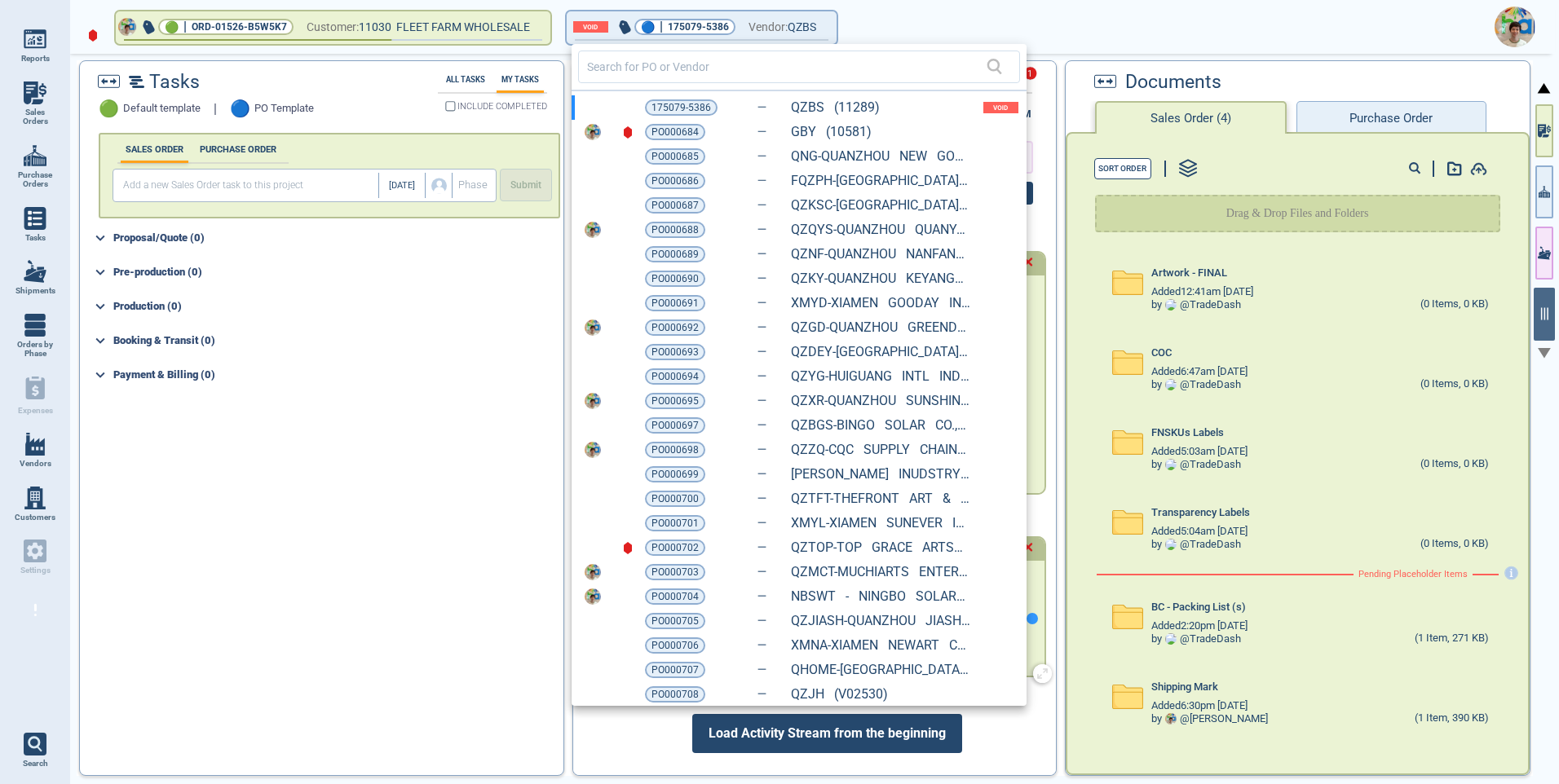
drag, startPoint x: 675, startPoint y: 646, endPoint x: 695, endPoint y: 646, distance: 20.0
click at [675, 646] on span "PO000706" at bounding box center [675, 645] width 48 height 16
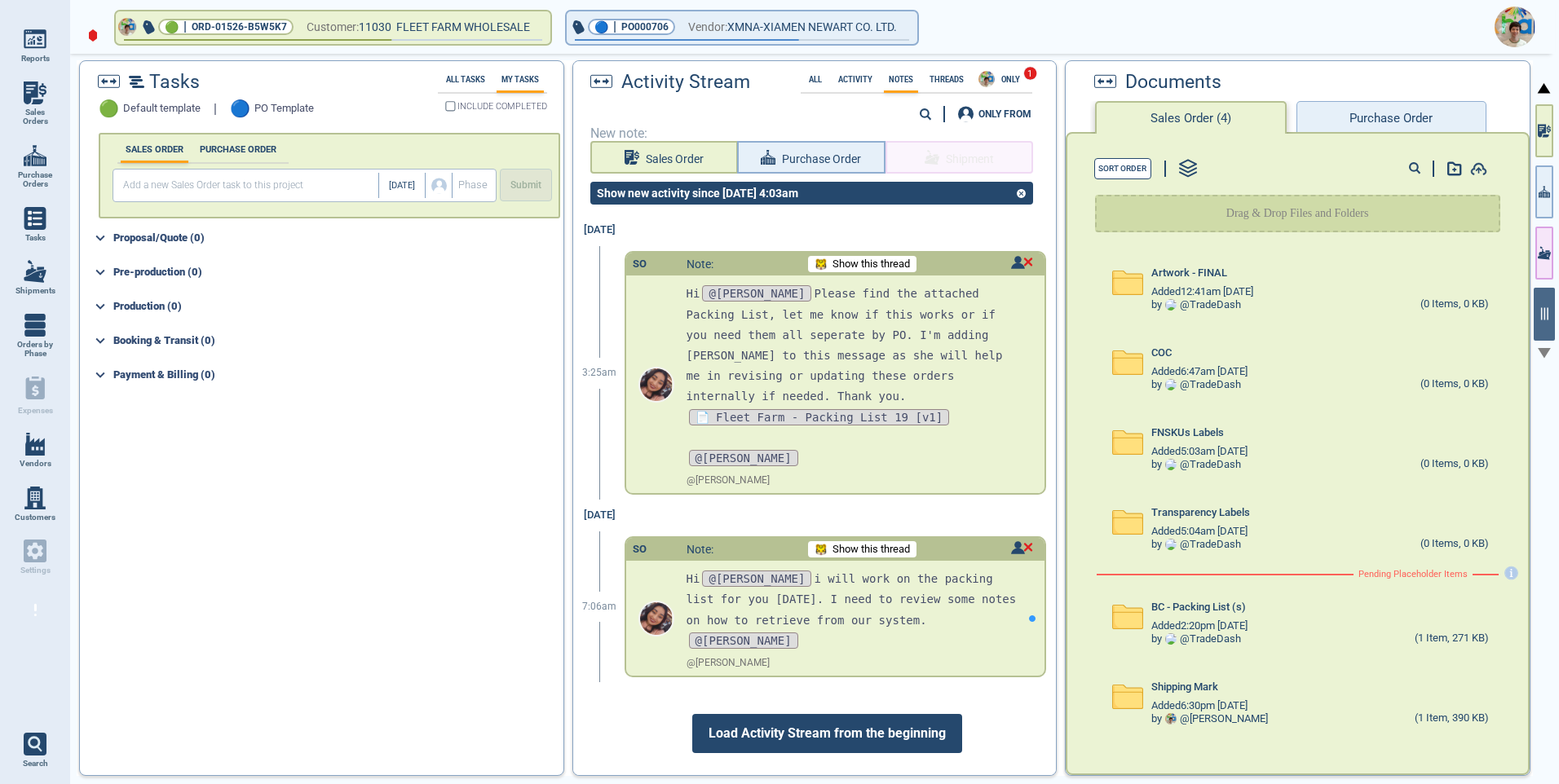
click at [1381, 108] on button "Purchase Order" at bounding box center [1391, 117] width 190 height 33
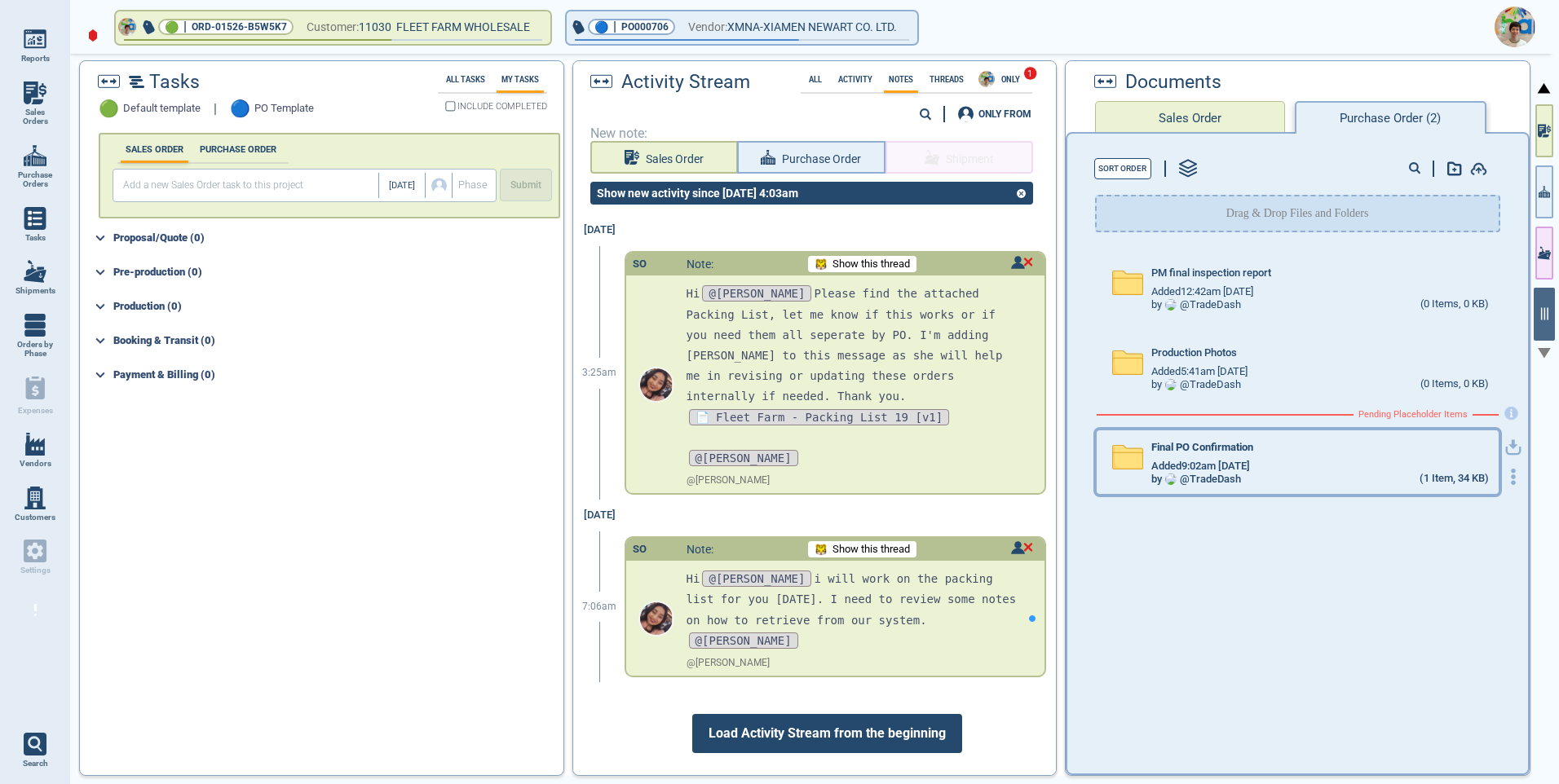
click at [1269, 475] on div "by @ TradeDash (1 Item, 34 KB)" at bounding box center [1320, 479] width 337 height 13
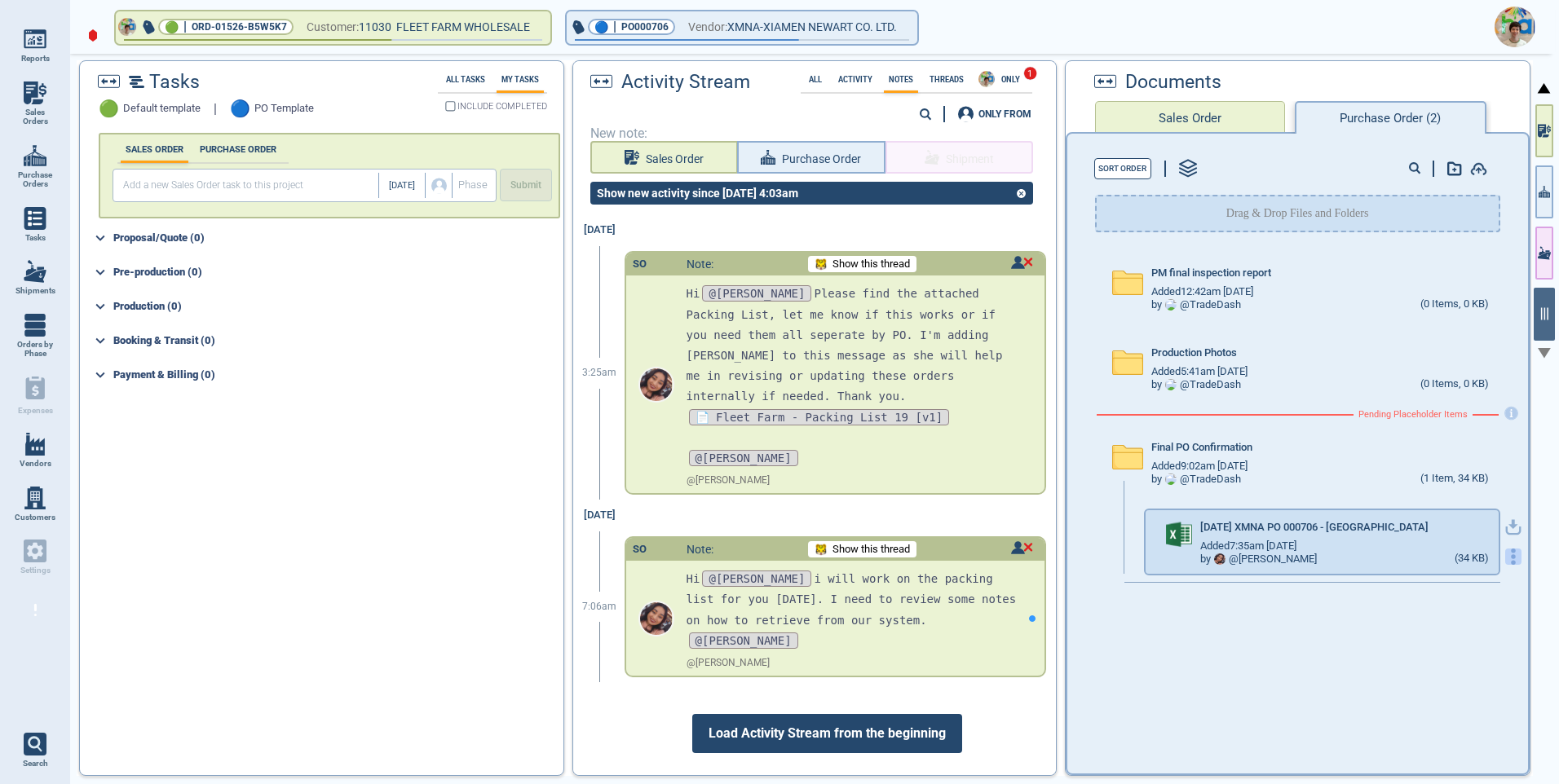
click at [1505, 559] on icon "button" at bounding box center [1512, 556] width 16 height 16
click at [1445, 567] on div "Upload New Version" at bounding box center [1433, 567] width 90 height 20
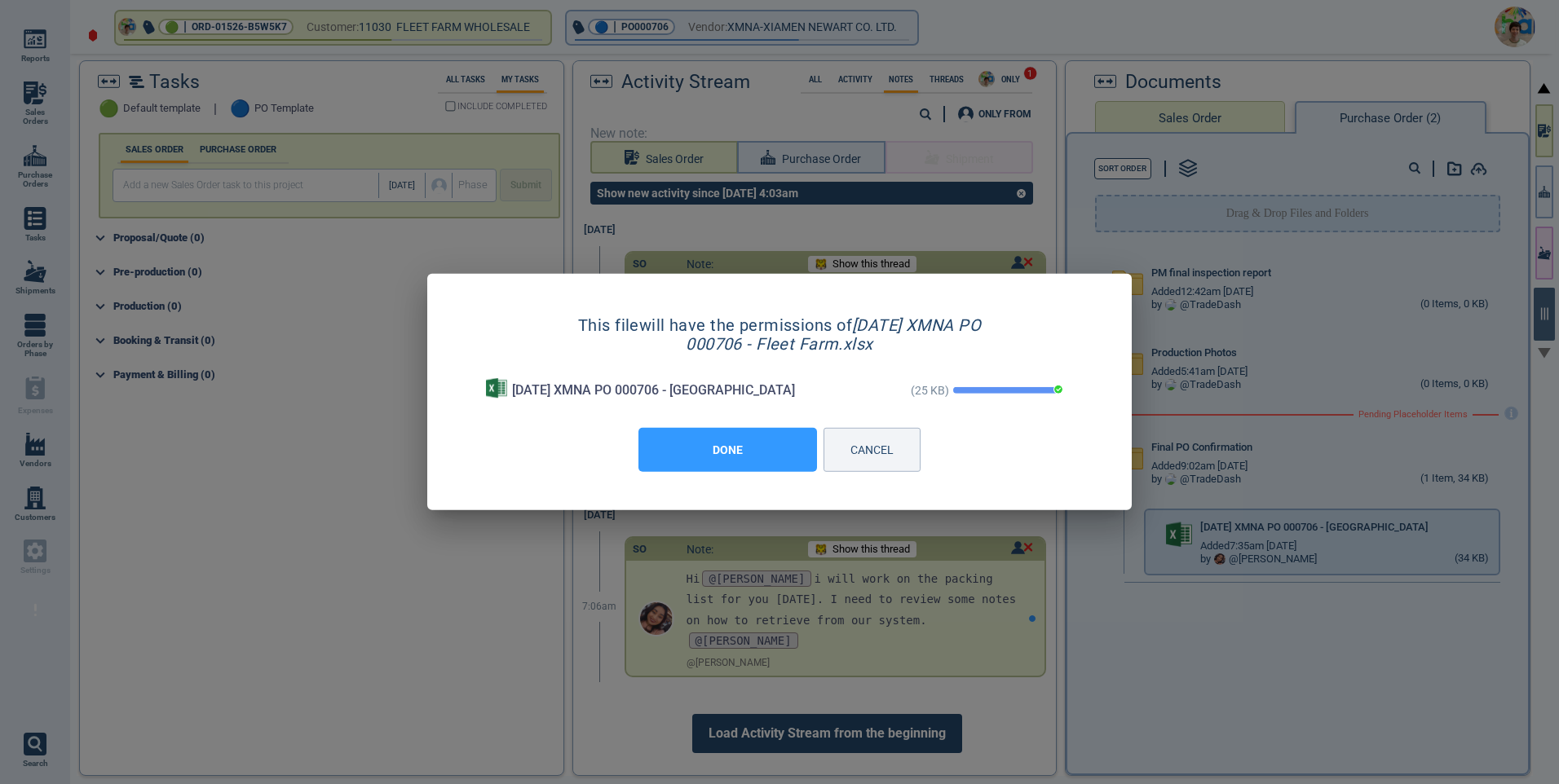
click at [744, 449] on button "DONE" at bounding box center [727, 449] width 179 height 44
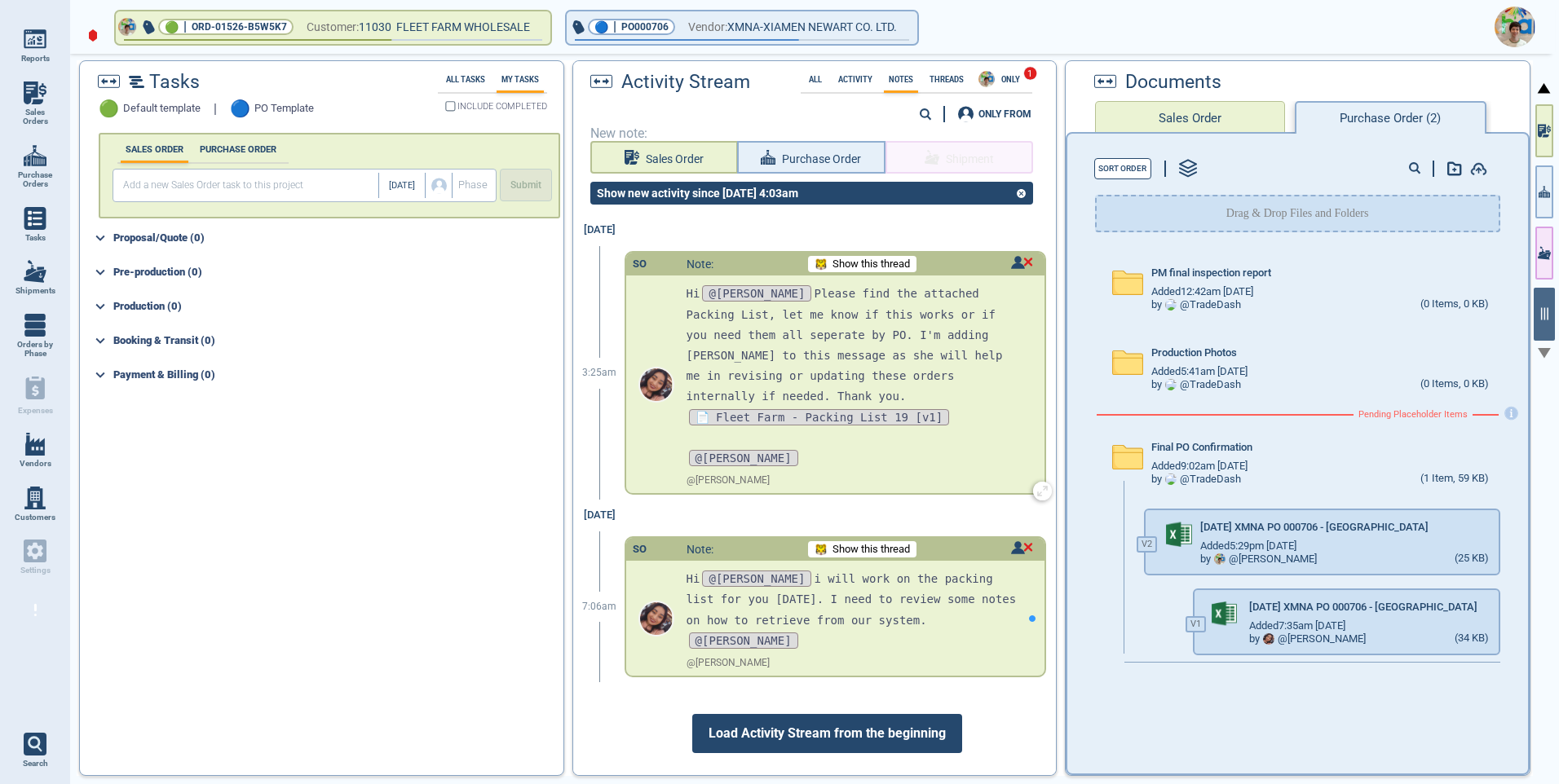
click at [878, 264] on span "Show this thread" at bounding box center [871, 264] width 78 height 12
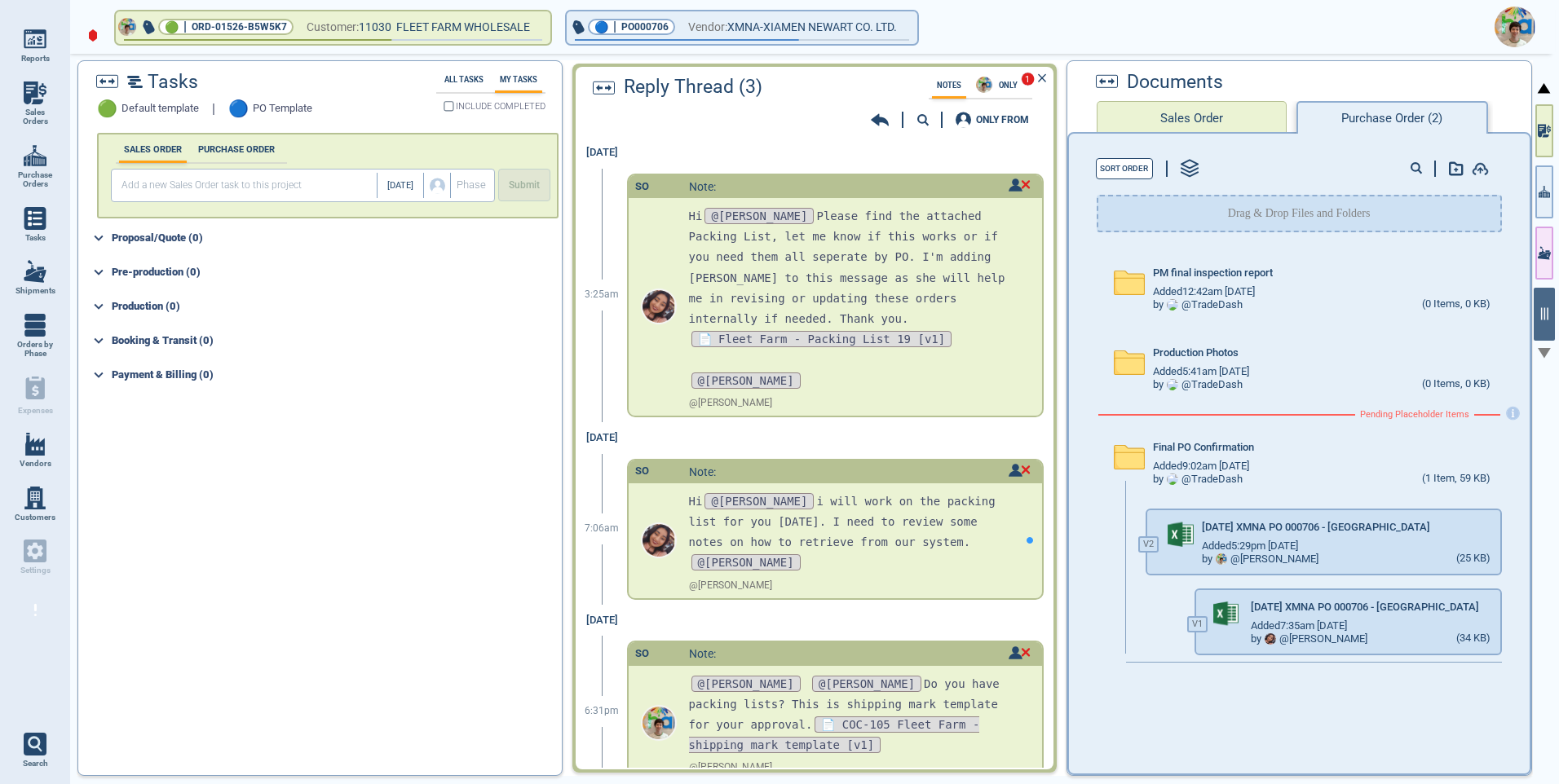
click at [880, 112] on icon at bounding box center [880, 119] width 18 height 16
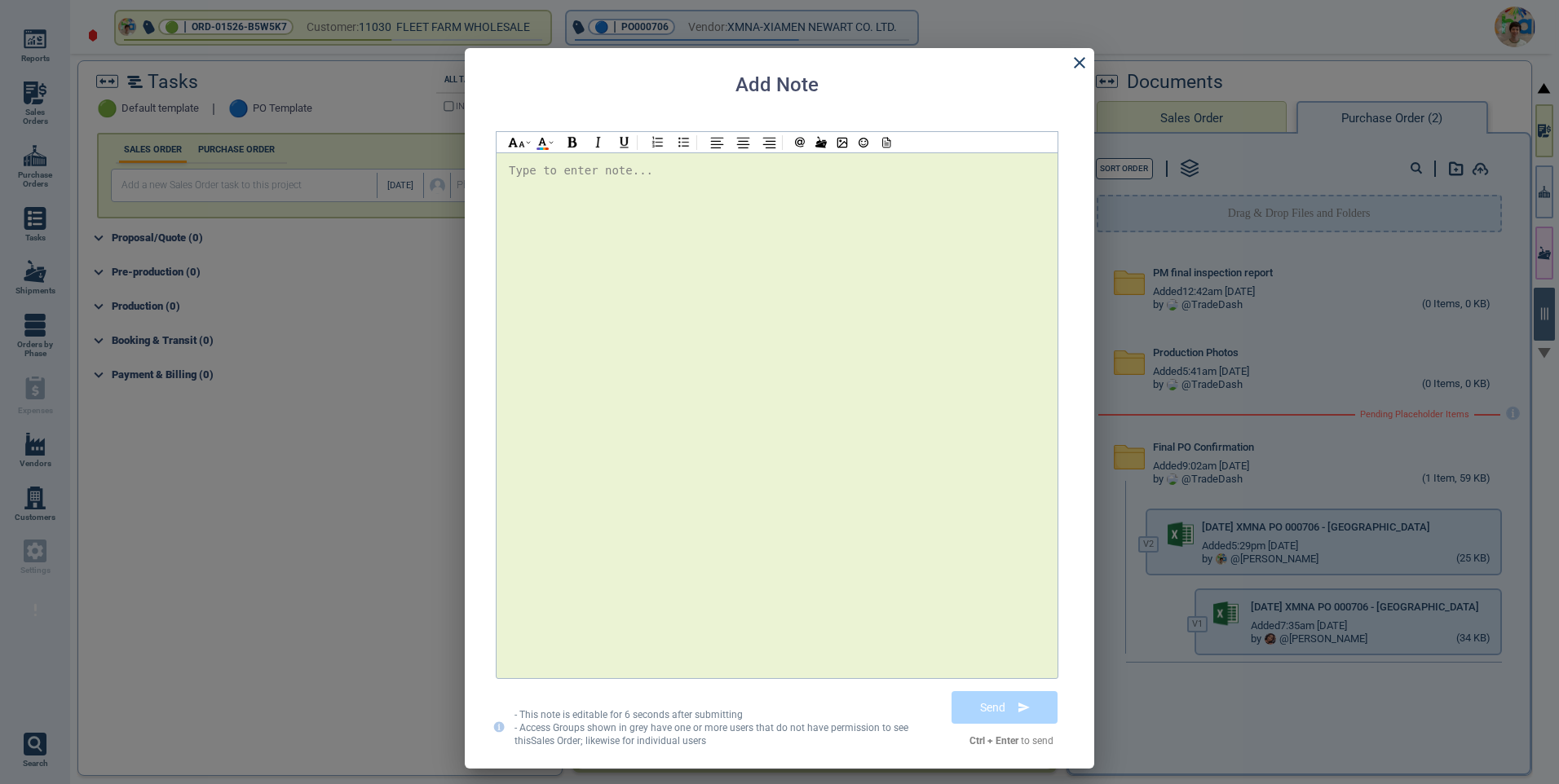
click at [532, 171] on div "Type to enter note..." at bounding box center [580, 171] width 144 height 21
click at [1254, 551] on div at bounding box center [780, 392] width 1559 height 784
click at [706, 181] on div "Hi @[PERSON_NAME] @[PERSON_NAME] @[PERSON_NAME] @[PERSON_NAME] @[PERSON_NAME] @…" at bounding box center [777, 172] width 536 height 22
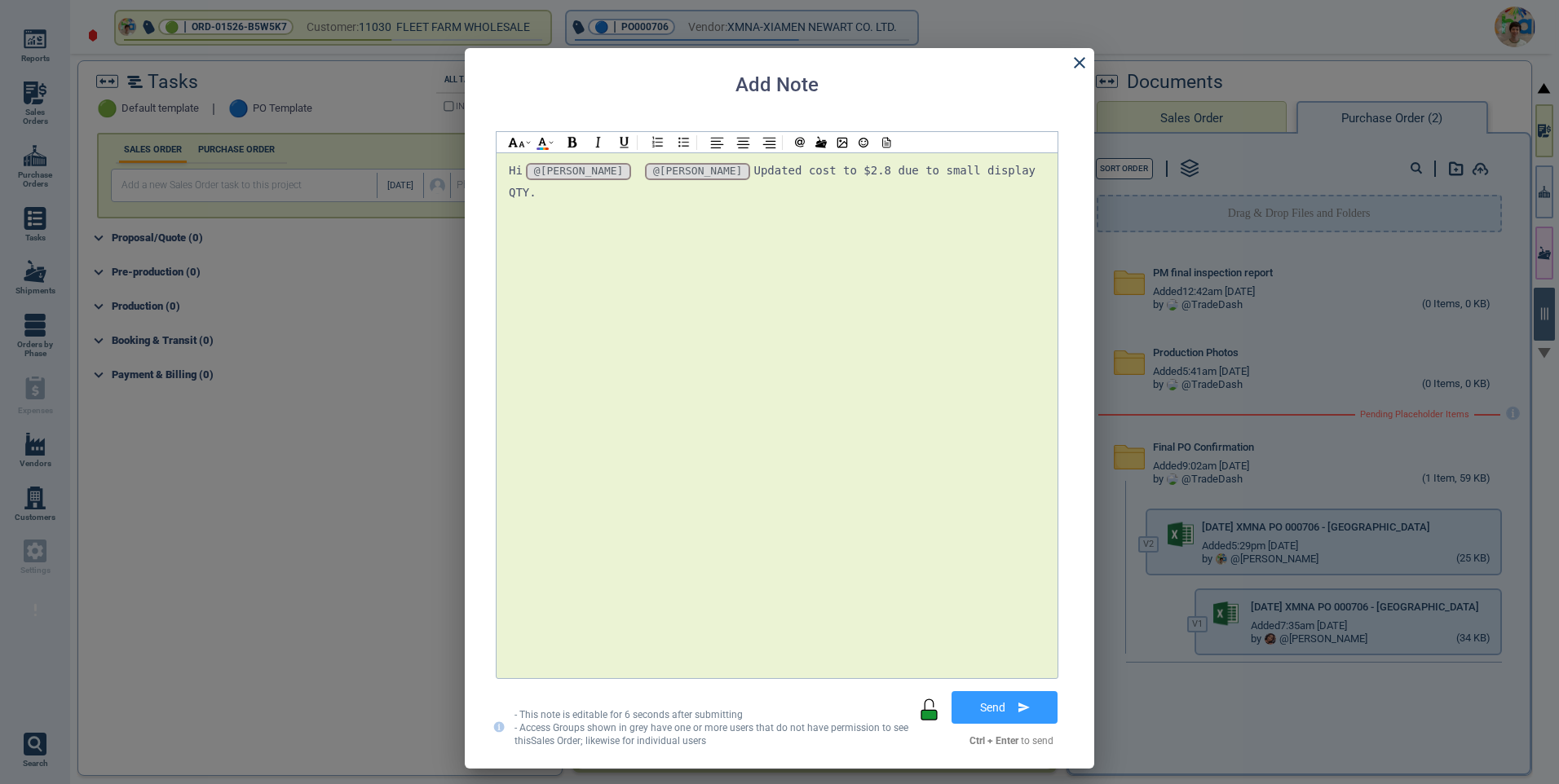
click at [896, 141] on div at bounding box center [842, 142] width 112 height 21
click at [886, 145] on icon at bounding box center [886, 145] width 4 height 0
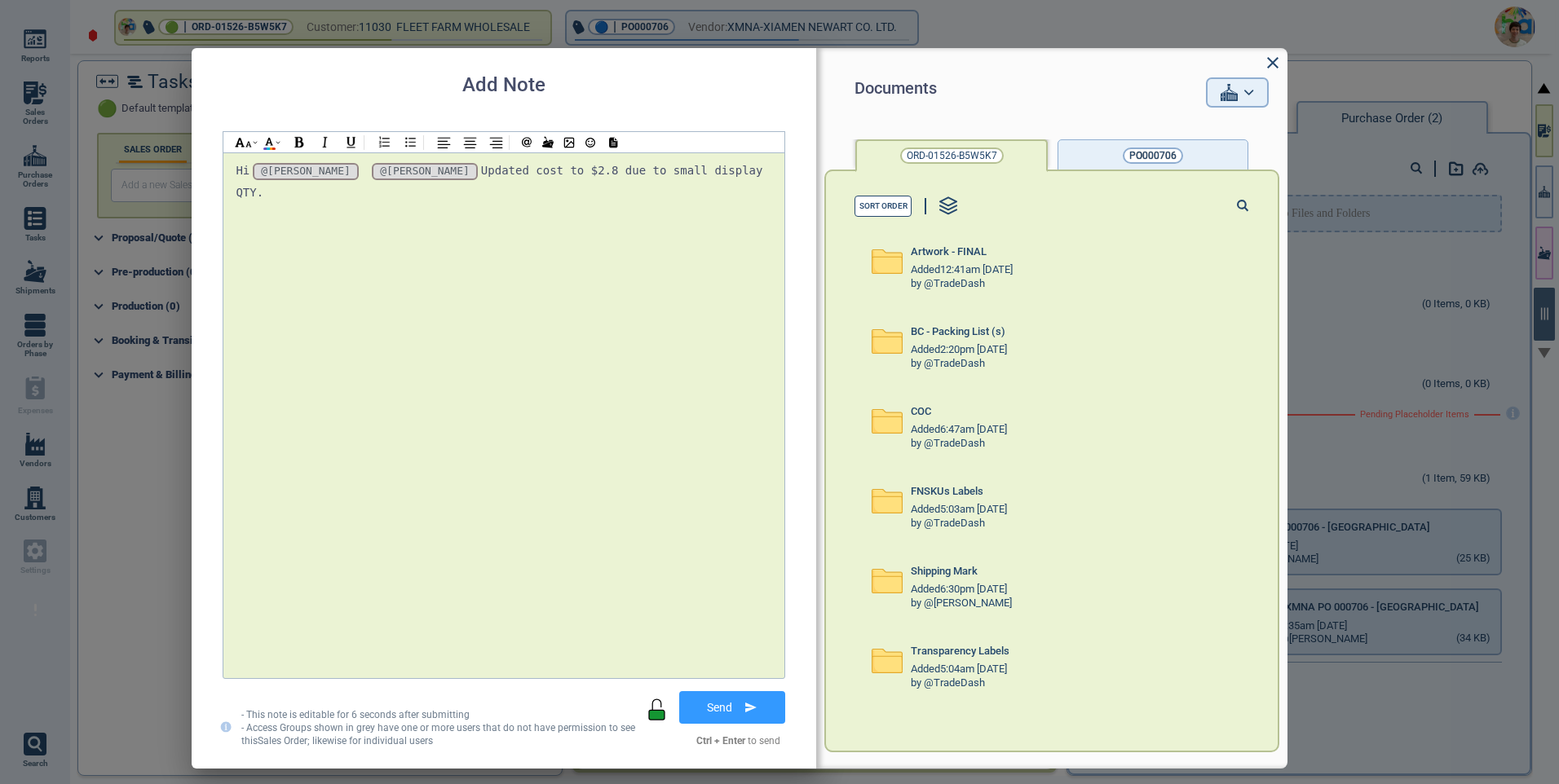
click at [1125, 161] on div "PO000706" at bounding box center [1152, 155] width 61 height 16
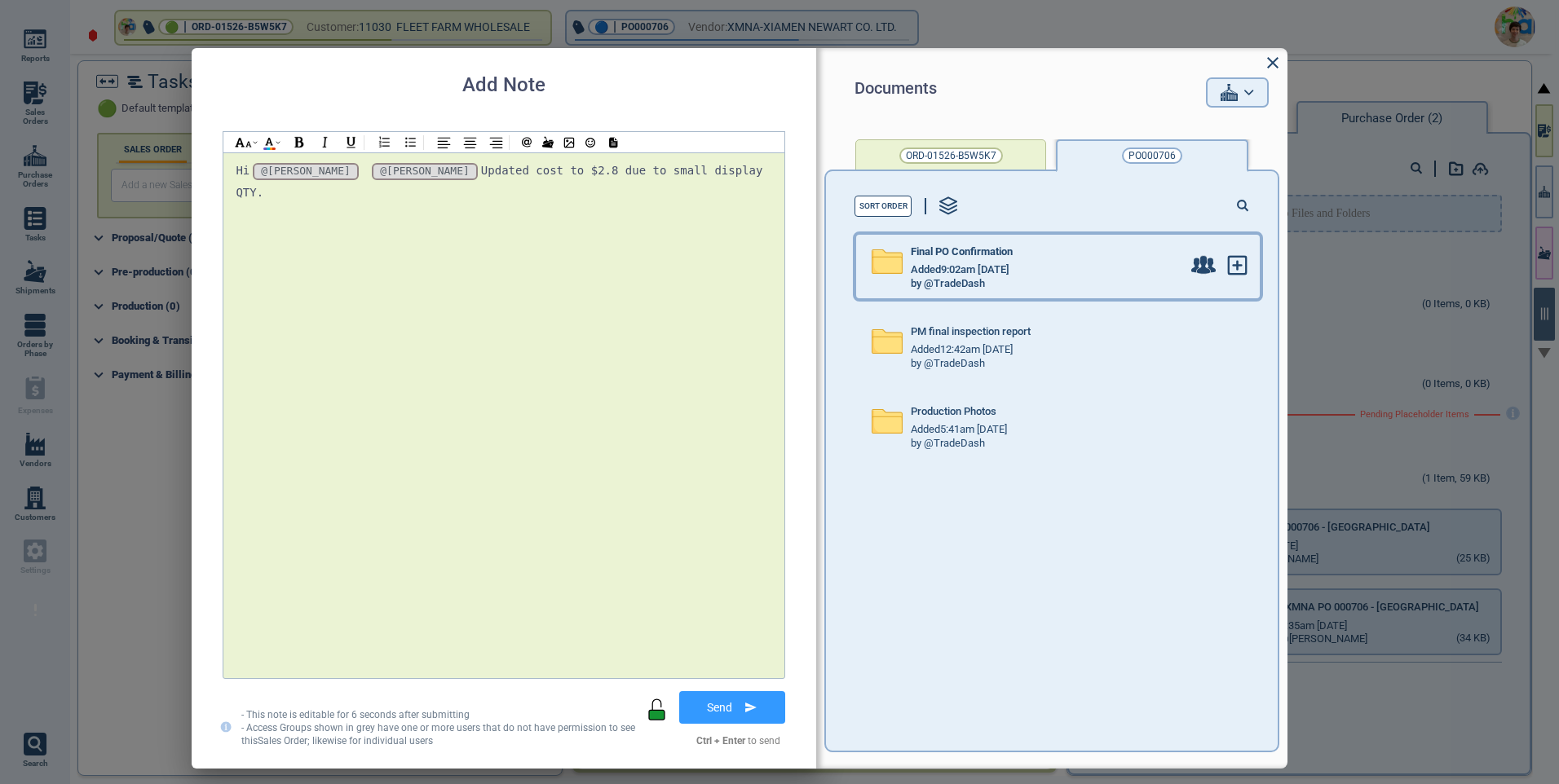
click at [1023, 278] on div "by @TradeDash" at bounding box center [1046, 284] width 271 height 13
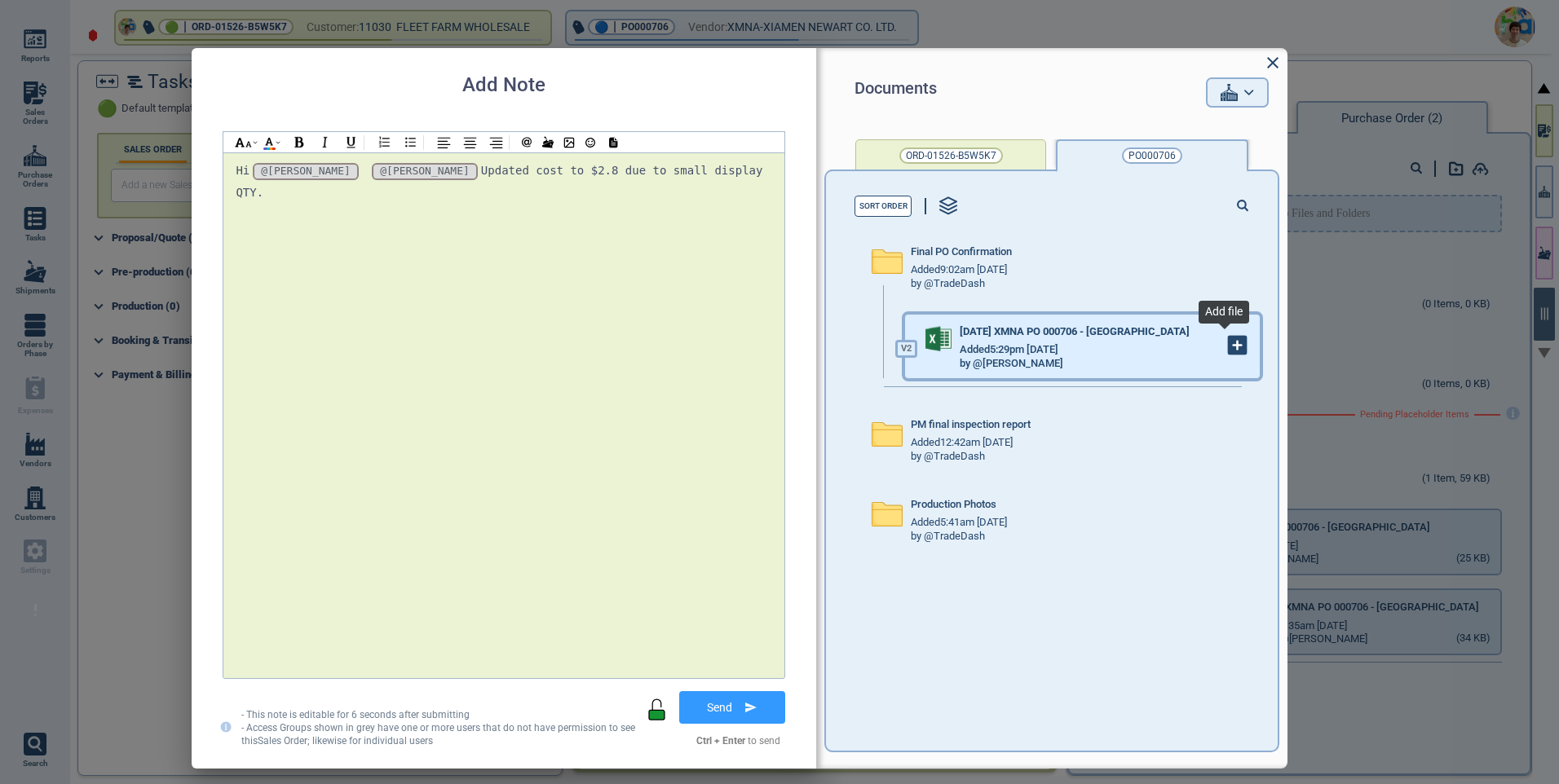
click at [1237, 349] on icon at bounding box center [1237, 345] width 0 height 8
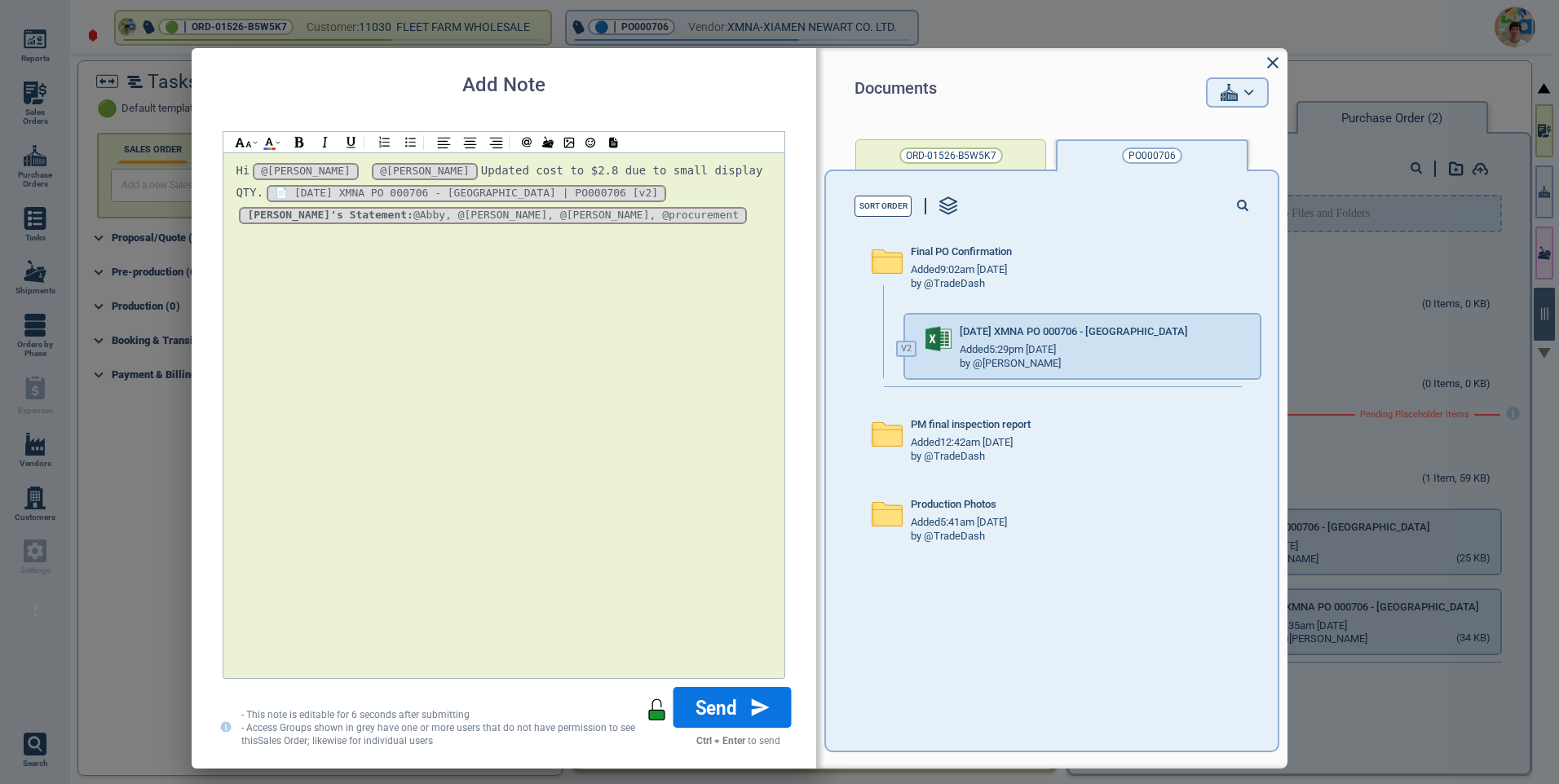
click at [749, 709] on button "Send" at bounding box center [732, 707] width 118 height 41
